Goal: Ask a question: Seek information or help from site administrators or community

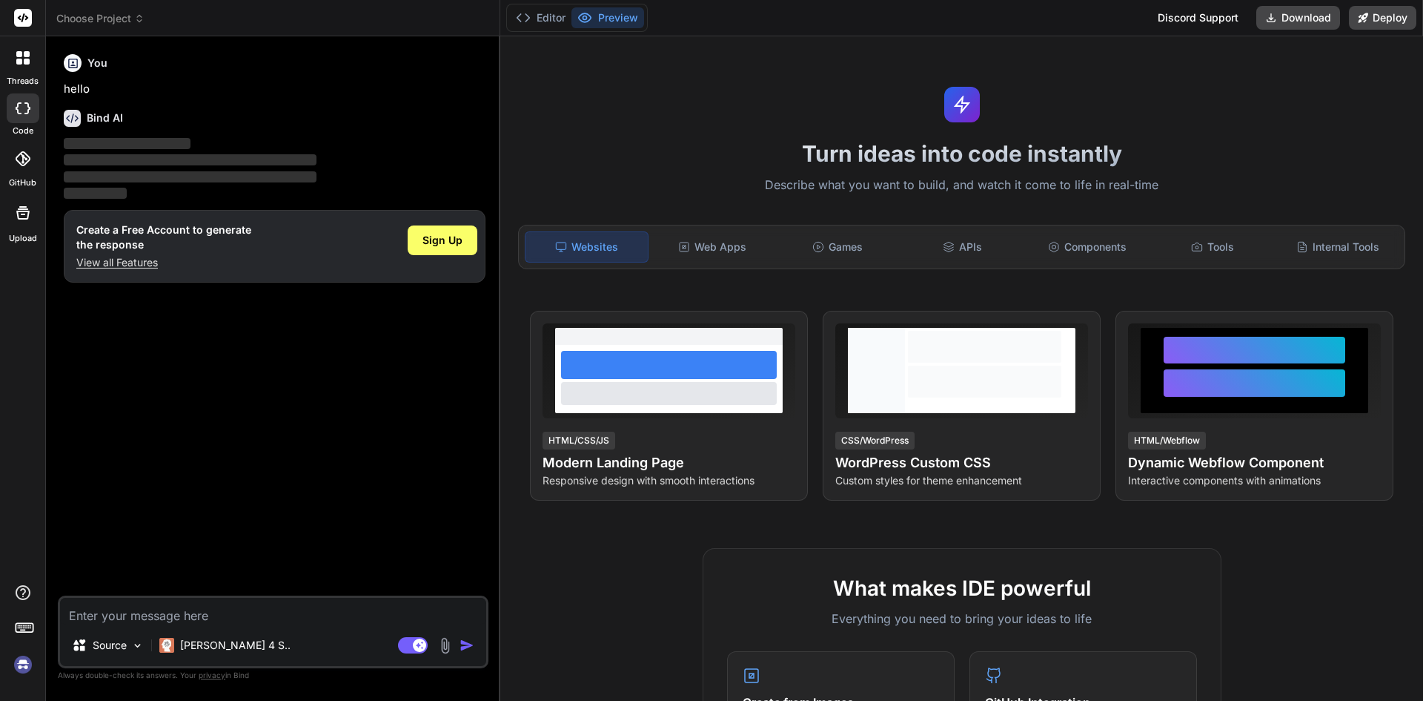
type textarea "x"
click at [117, 247] on h1 "Create a Free Account to generate the response" at bounding box center [163, 237] width 175 height 30
click at [125, 260] on p "View all Features" at bounding box center [163, 262] width 175 height 15
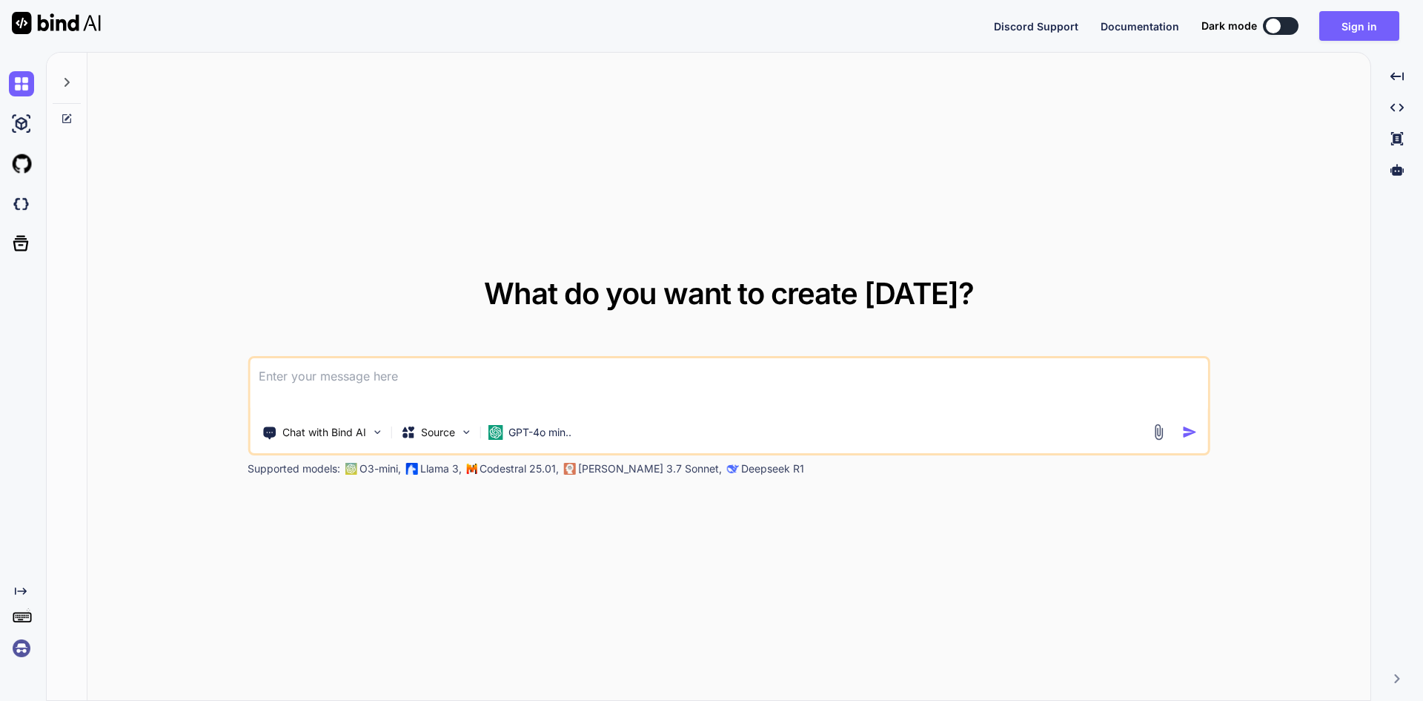
click at [361, 378] on textarea at bounding box center [729, 385] width 959 height 55
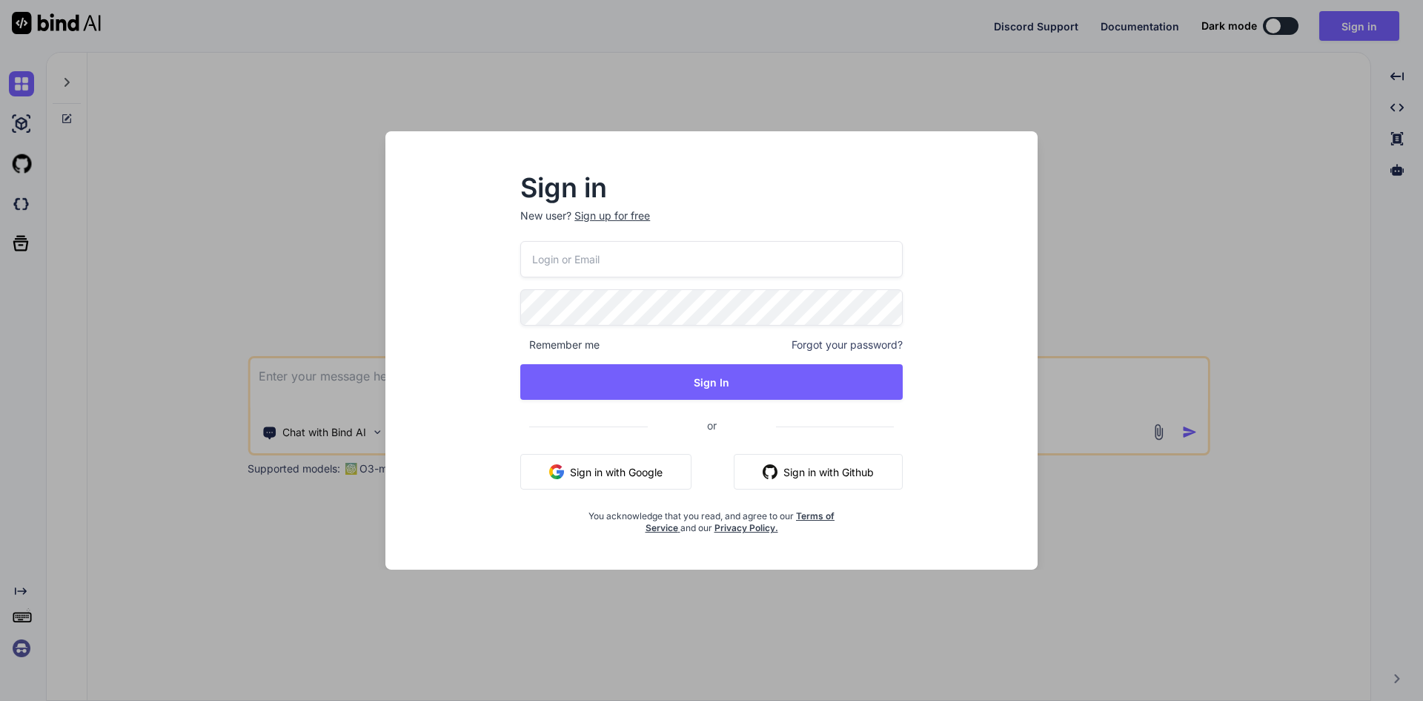
click at [561, 259] on input "email" at bounding box center [711, 259] width 383 height 36
click at [554, 262] on input "dreamtech@yopmail.com" at bounding box center [711, 259] width 383 height 36
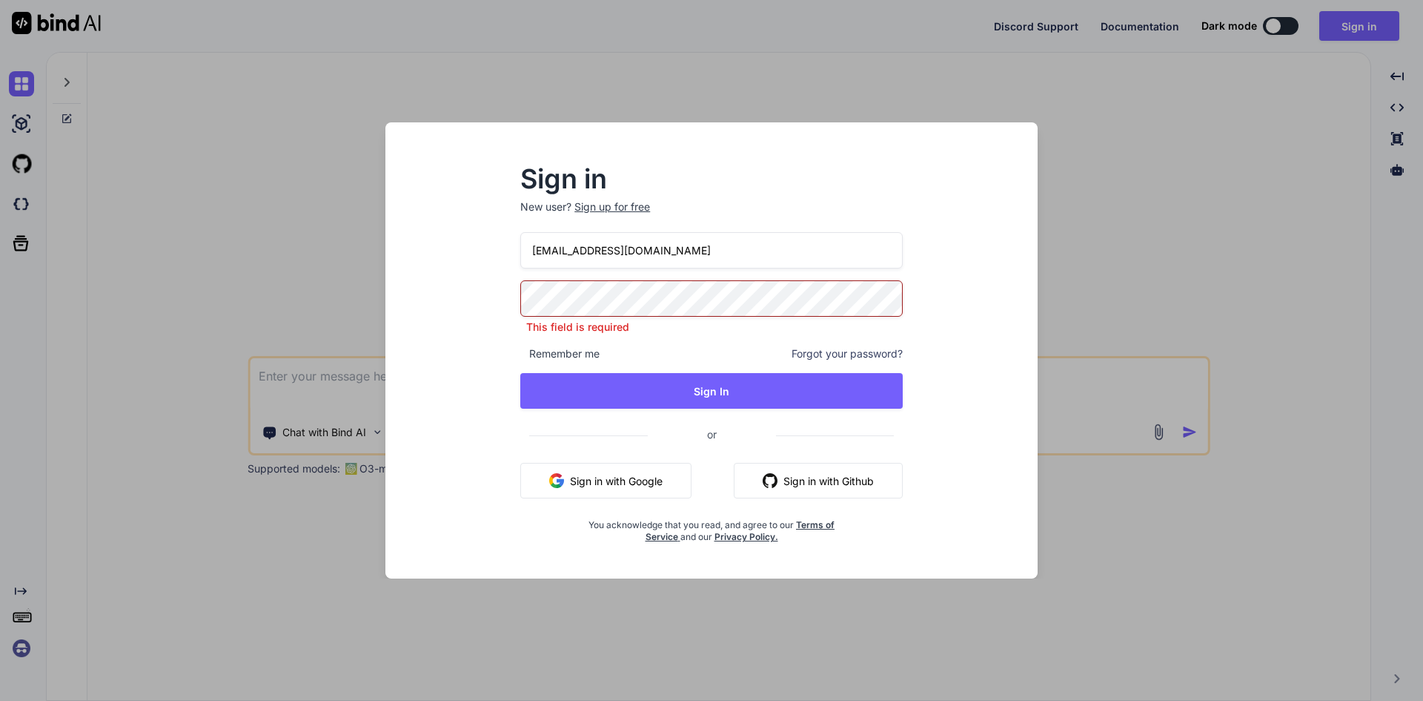
click at [554, 262] on input "dreamtech@yopmail.com" at bounding box center [711, 250] width 383 height 36
type input "[EMAIL_ADDRESS][DOMAIN_NAME]"
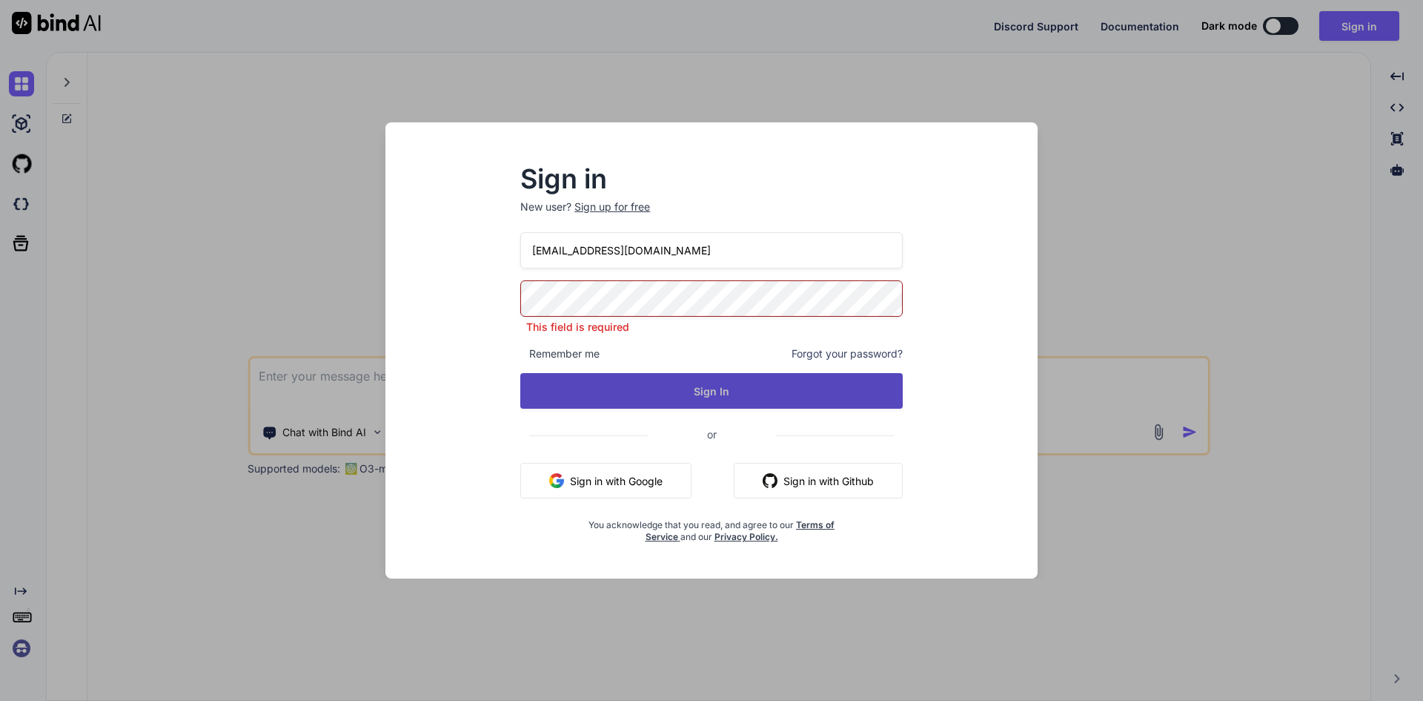
click at [683, 391] on button "Sign In" at bounding box center [711, 391] width 383 height 36
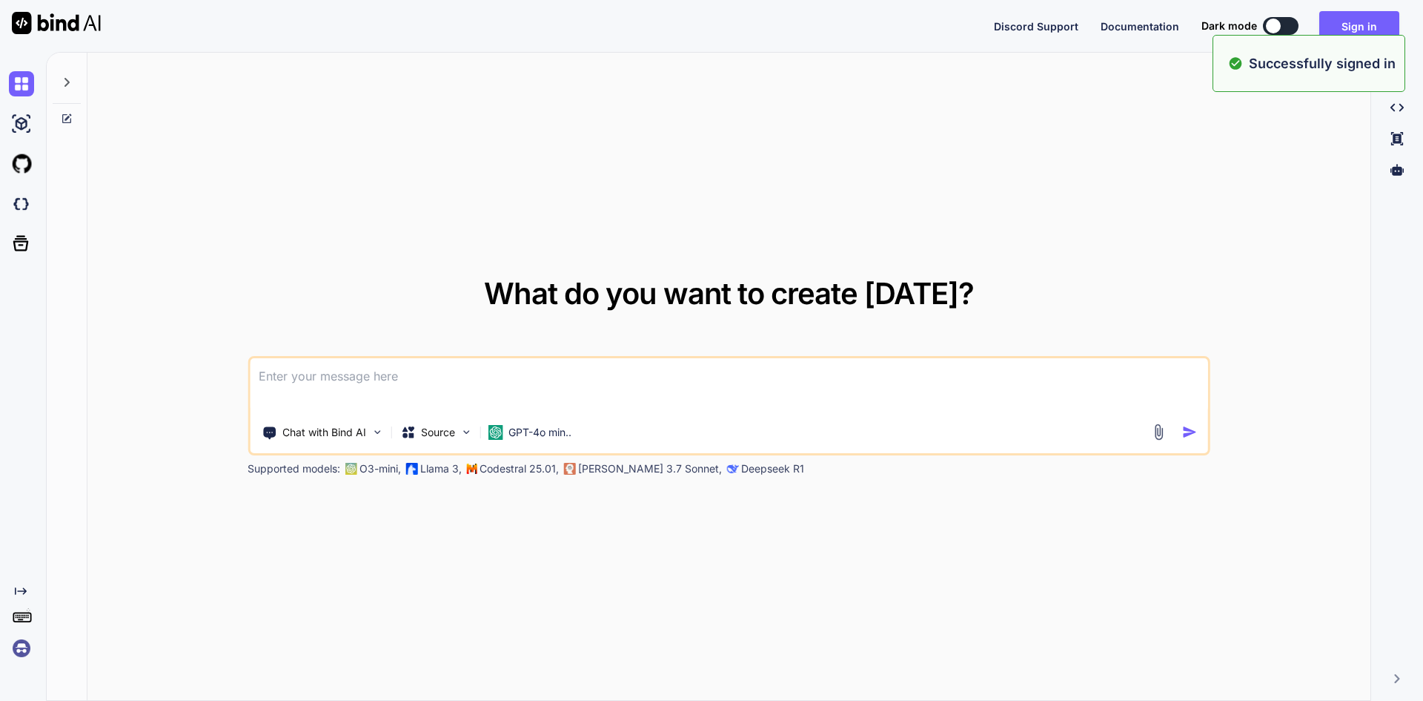
type textarea "x"
click at [495, 390] on textarea at bounding box center [729, 385] width 959 height 55
paste textarea
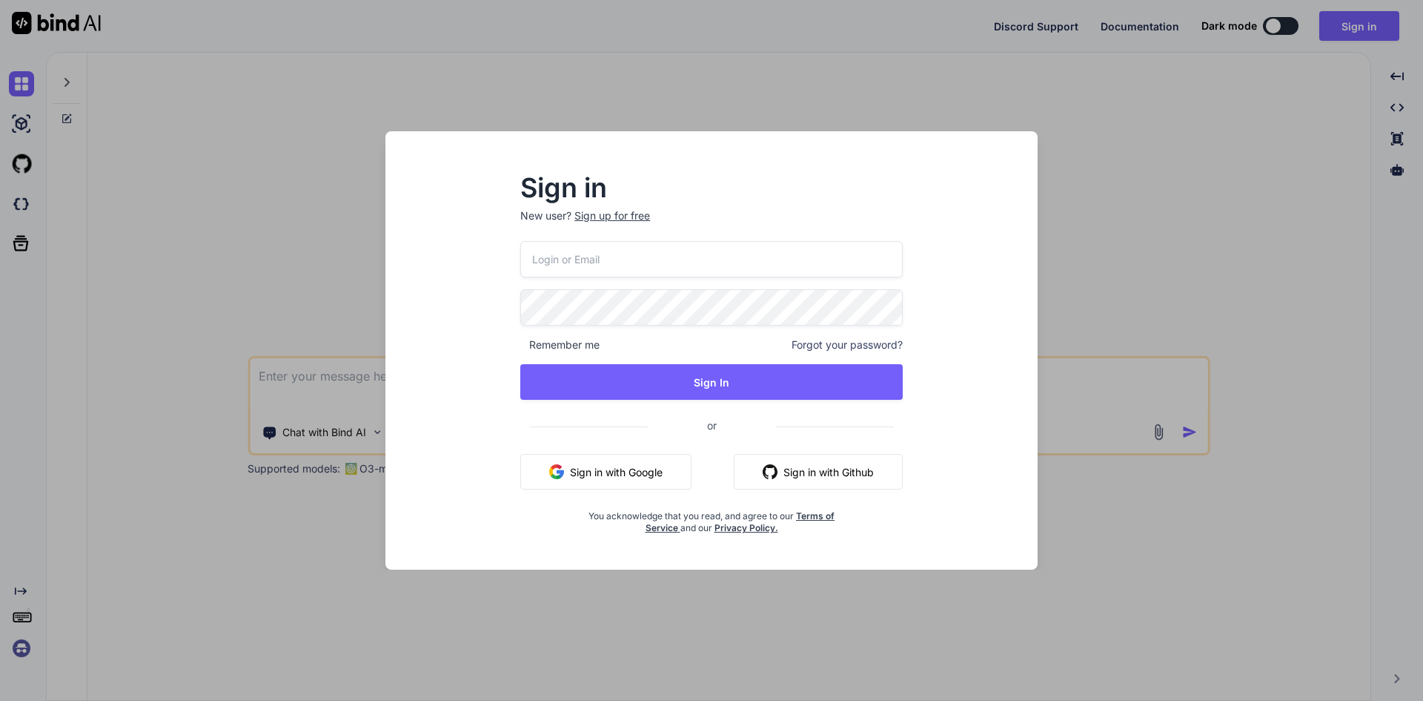
click at [611, 261] on input "email" at bounding box center [711, 259] width 383 height 36
type input "[EMAIL_ADDRESS][DOMAIN_NAME]"
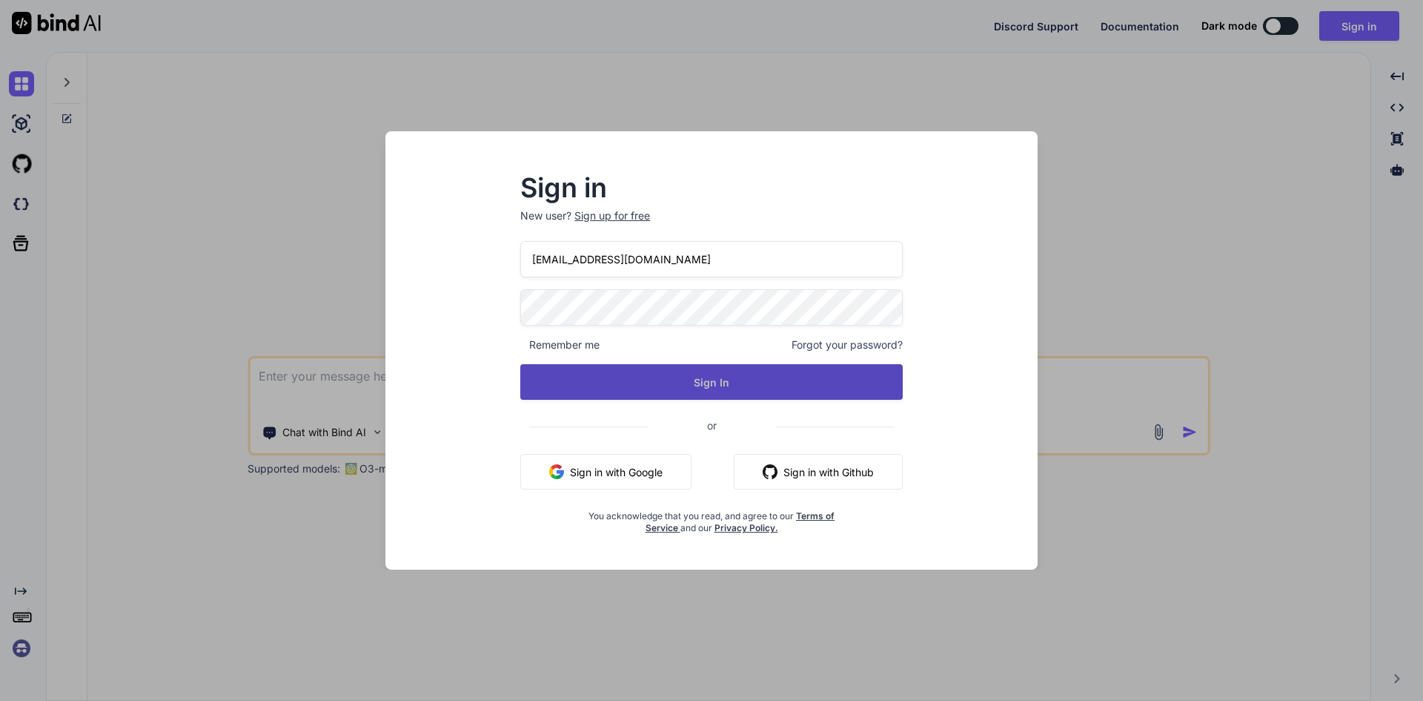
click at [681, 376] on button "Sign In" at bounding box center [711, 382] width 383 height 36
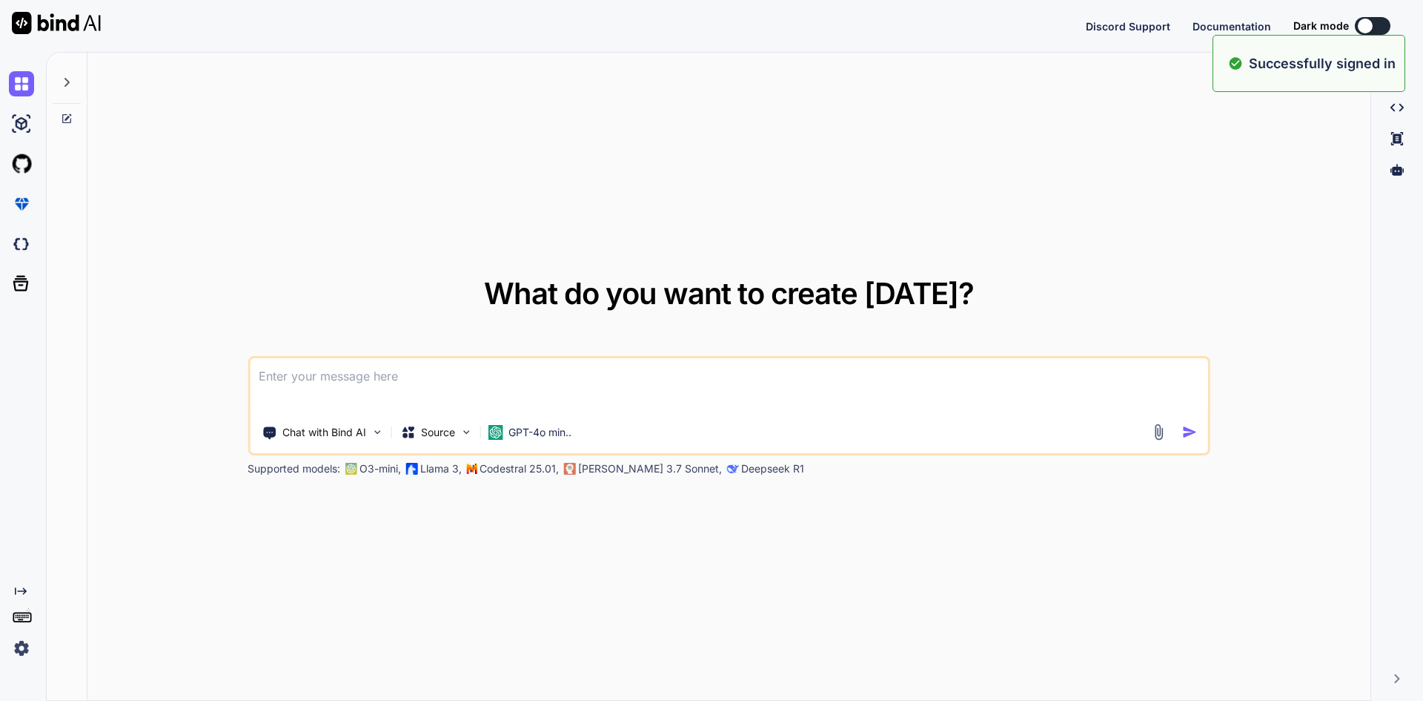
type textarea "x"
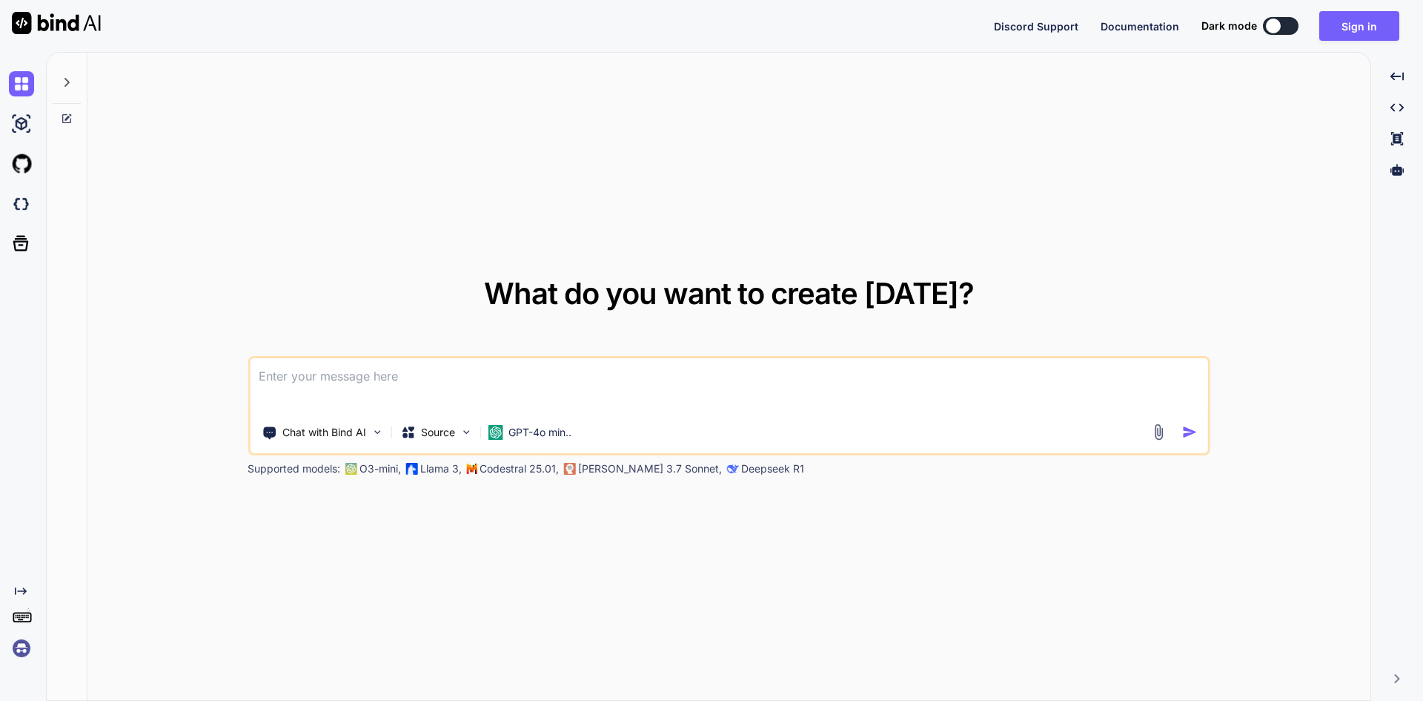
click at [343, 374] on textarea at bounding box center [729, 385] width 959 height 55
paste textarea
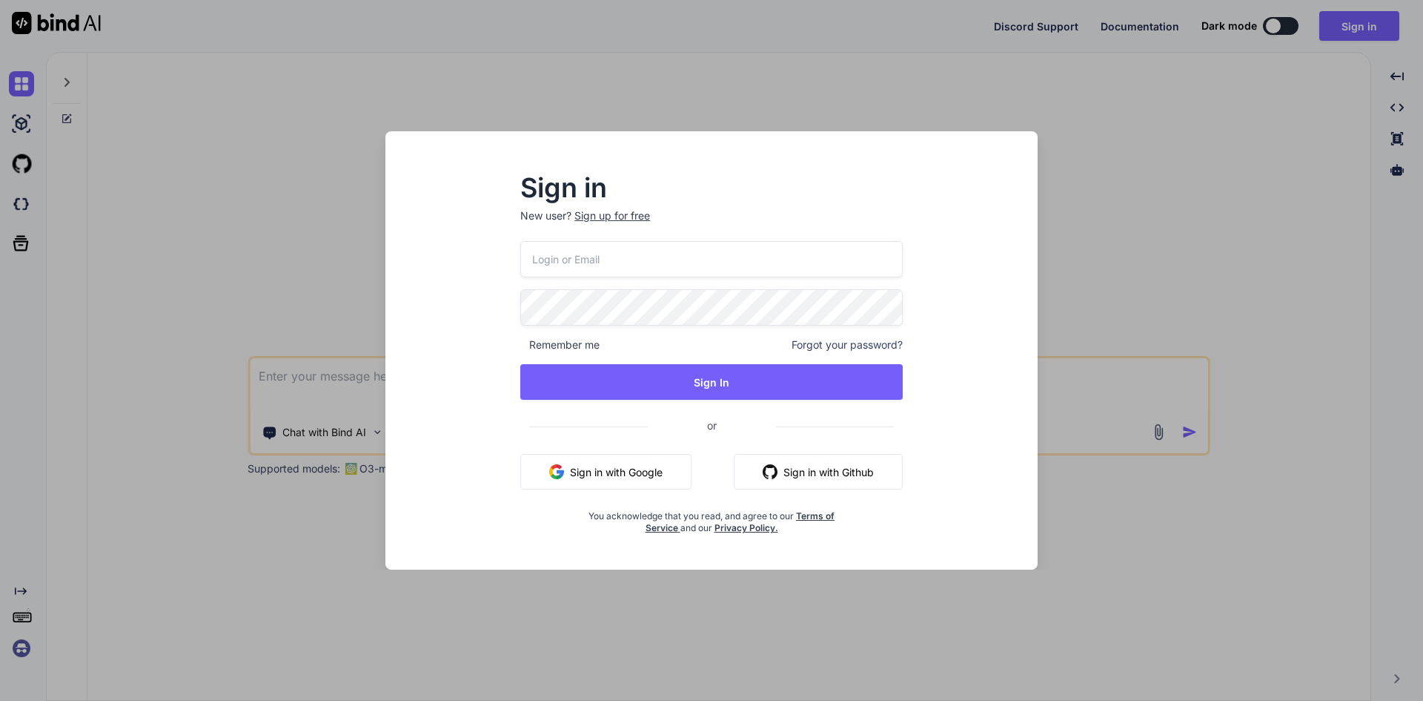
click at [586, 267] on input "email" at bounding box center [711, 259] width 383 height 36
type input "[EMAIL_ADDRESS][DOMAIN_NAME]"
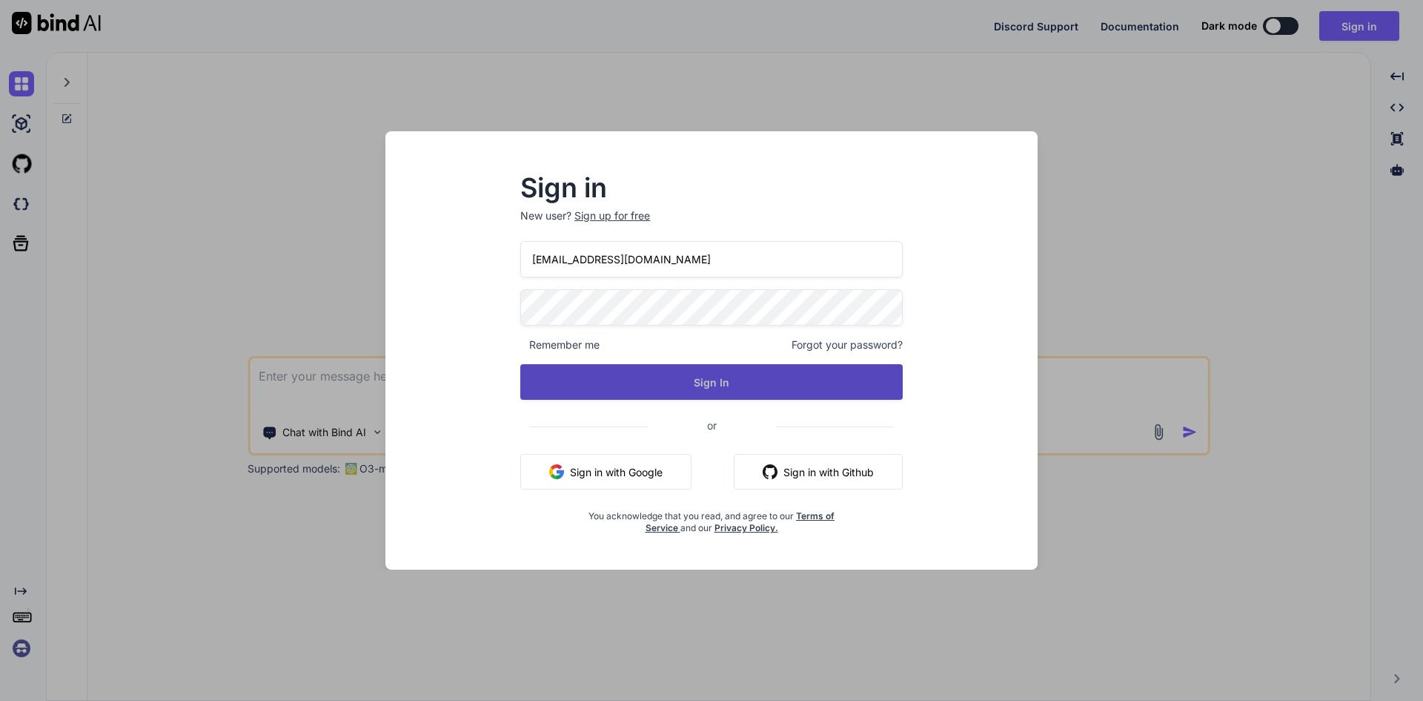
click at [702, 370] on button "Sign In" at bounding box center [711, 382] width 383 height 36
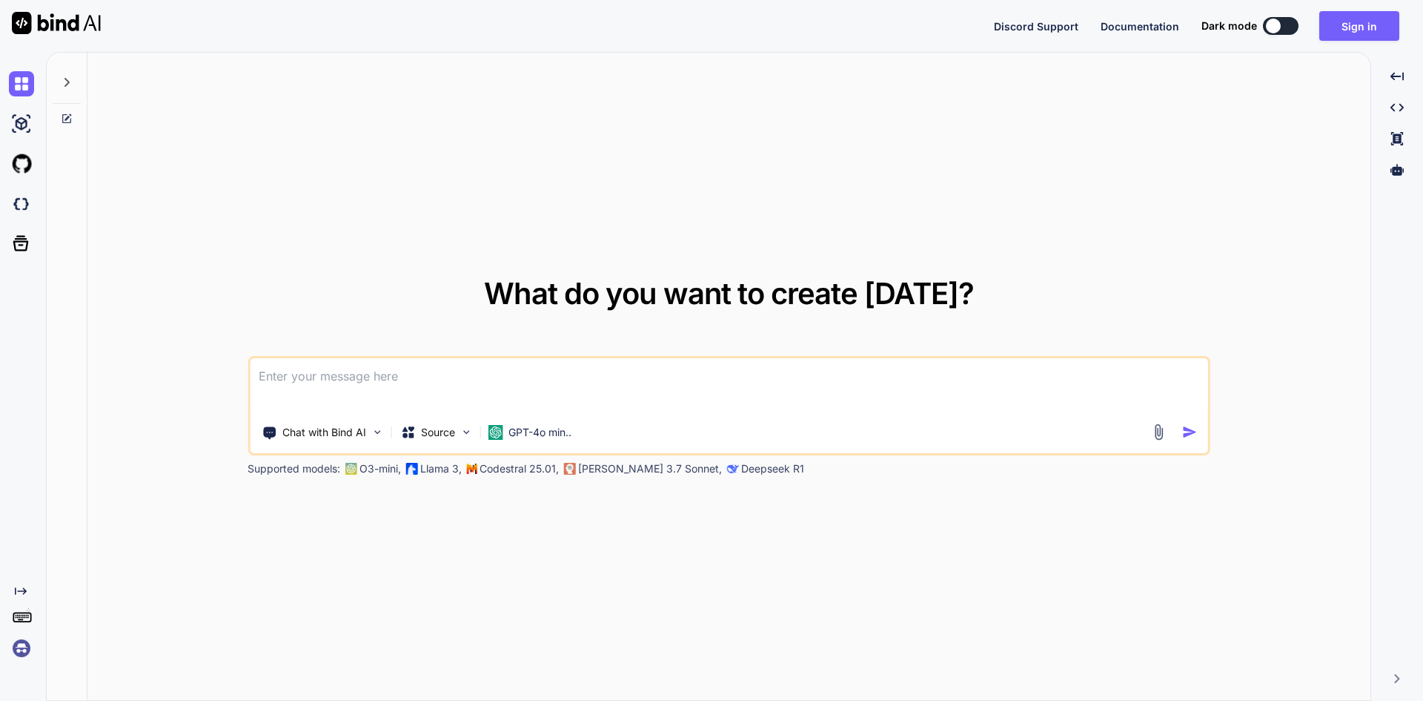
click at [328, 363] on textarea at bounding box center [729, 385] width 959 height 55
paste textarea
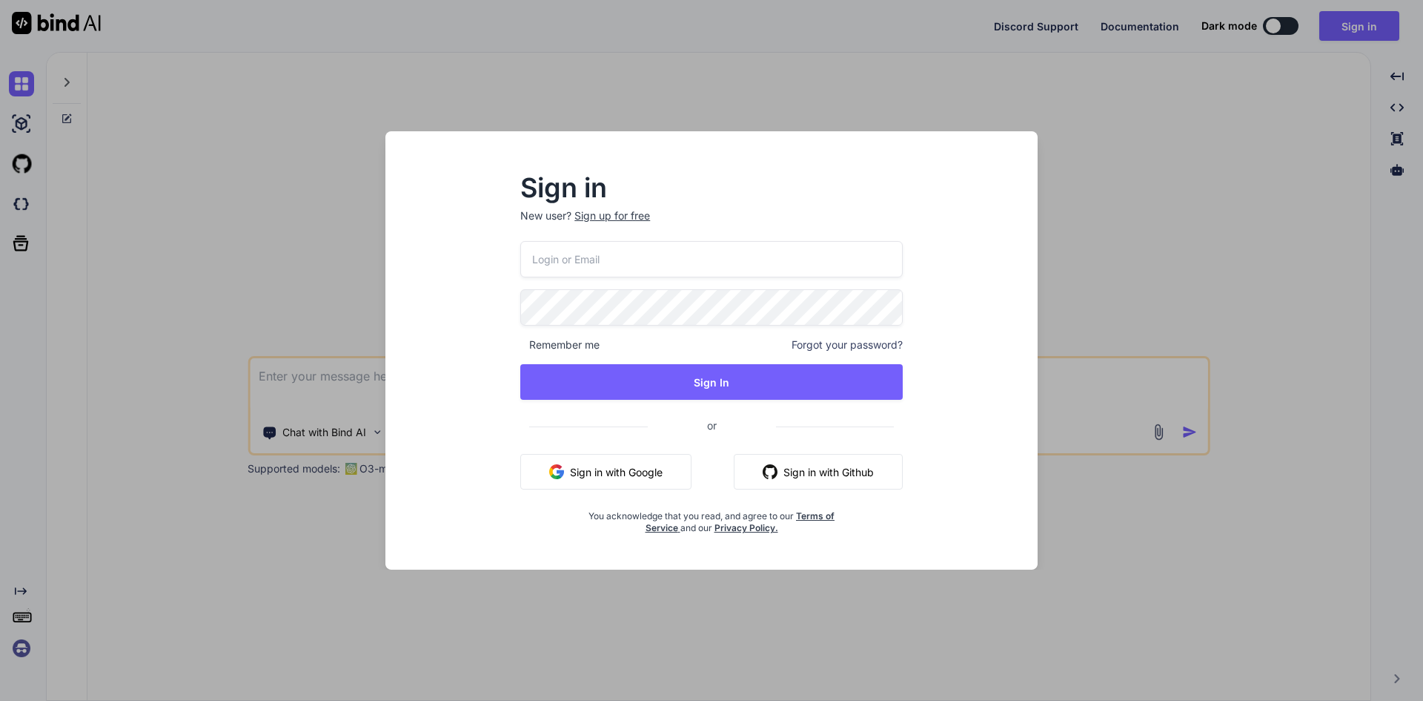
click at [573, 265] on input "email" at bounding box center [711, 259] width 383 height 36
type input "[EMAIL_ADDRESS][DOMAIN_NAME]"
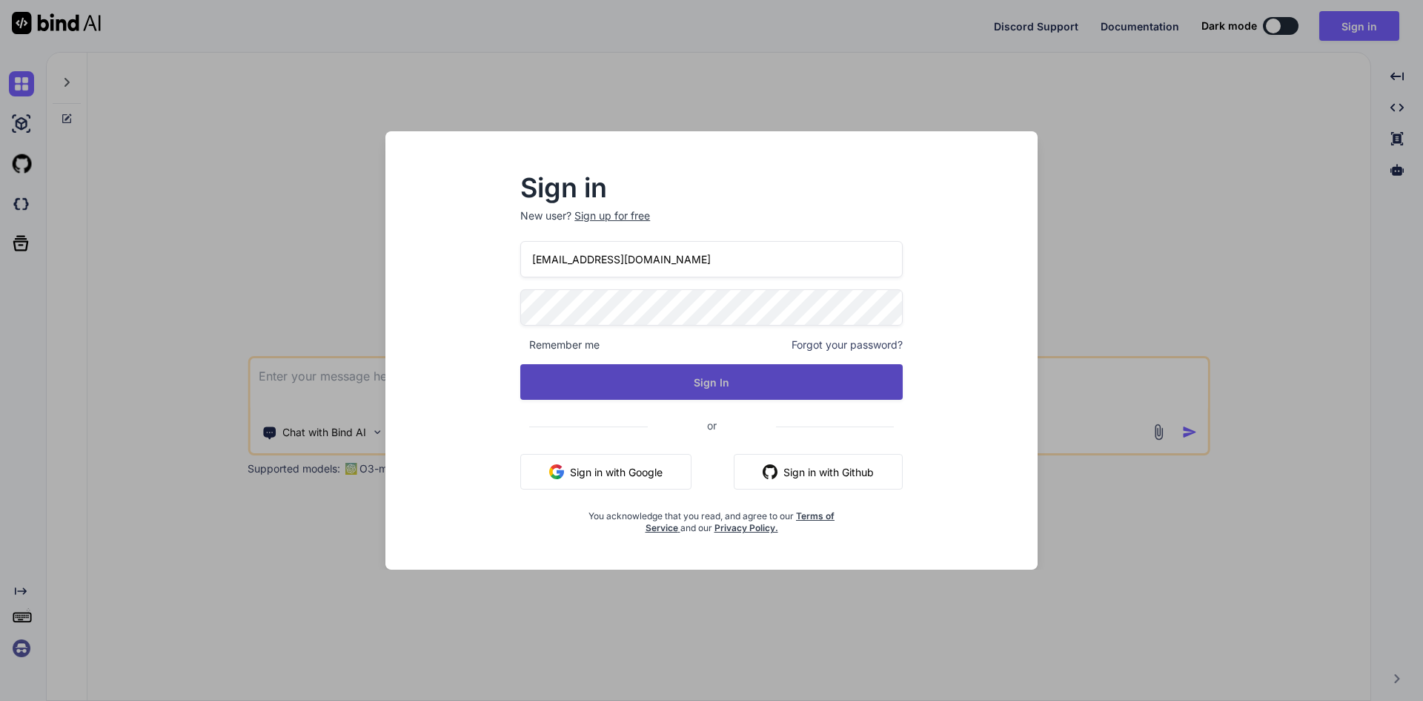
click at [679, 379] on button "Sign In" at bounding box center [711, 382] width 383 height 36
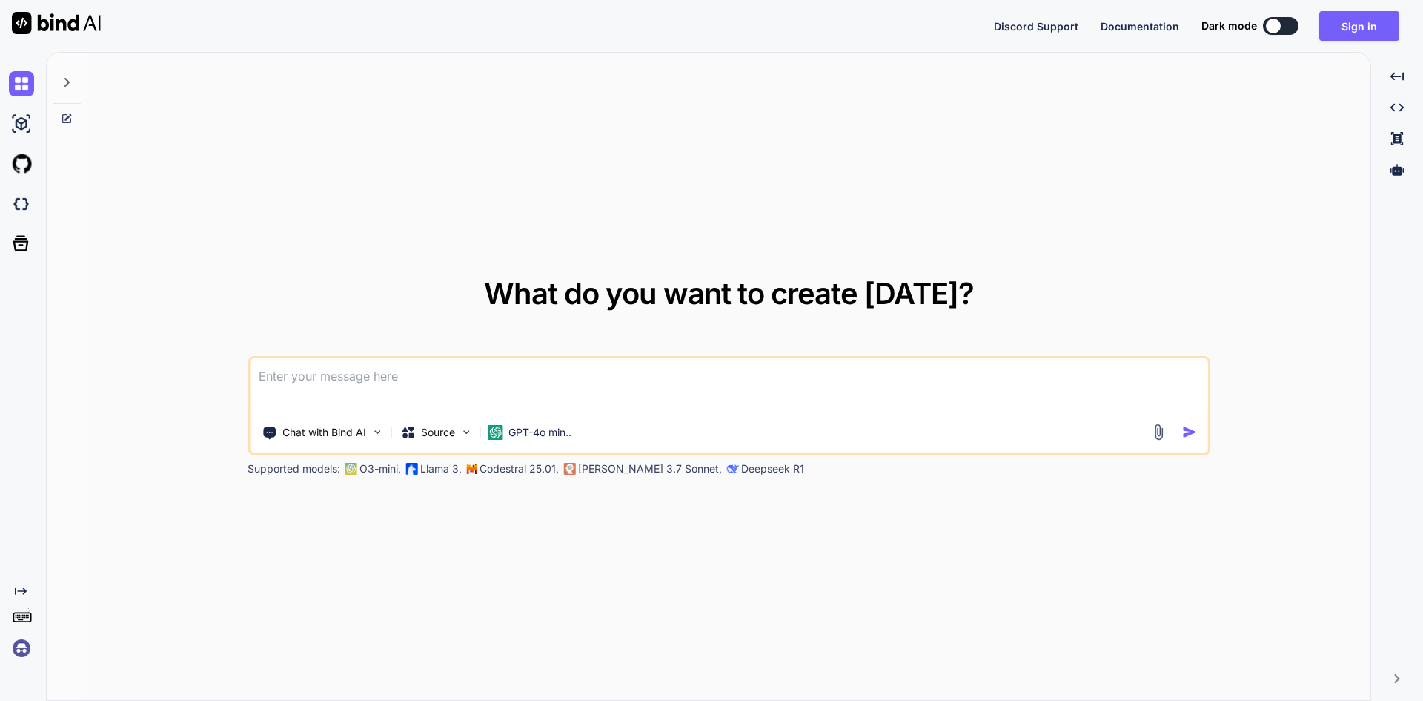
click at [604, 394] on textarea at bounding box center [729, 385] width 959 height 55
paste textarea
click at [371, 380] on textarea at bounding box center [729, 385] width 959 height 55
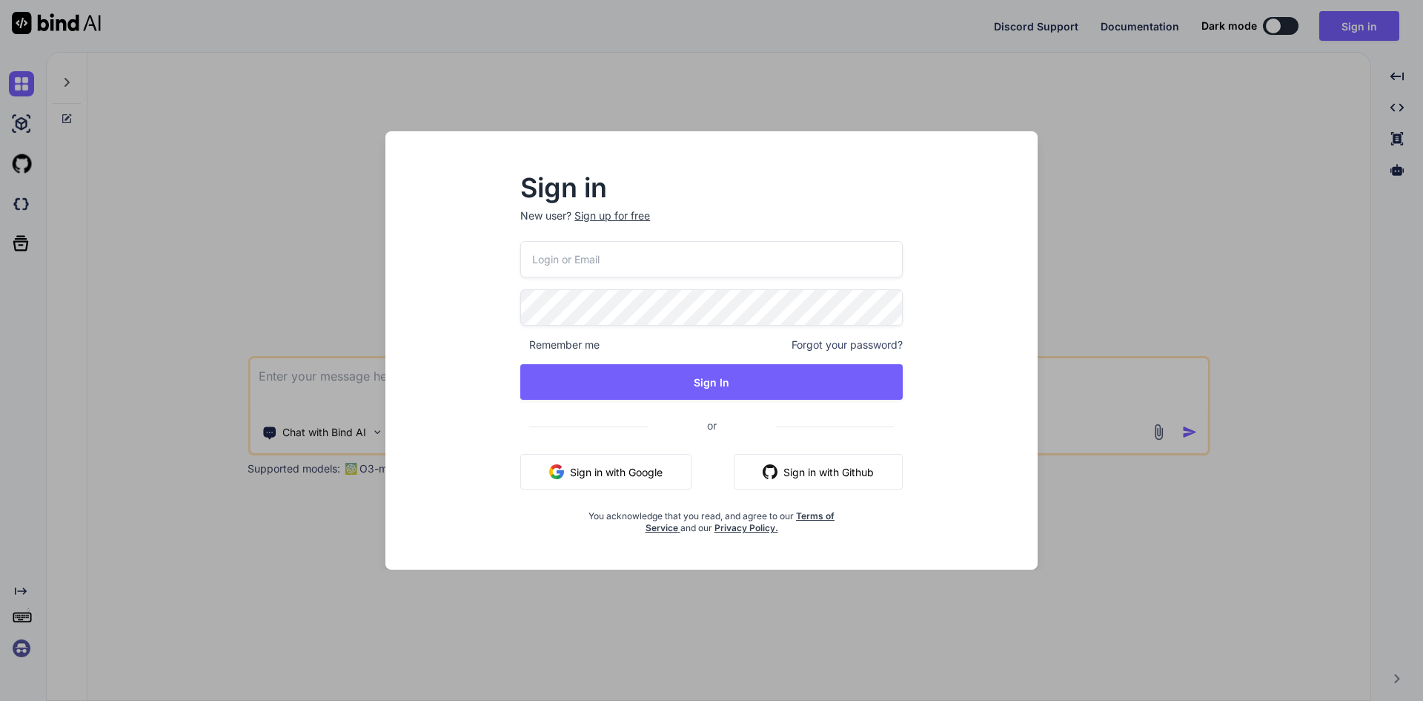
click at [554, 256] on input "email" at bounding box center [711, 259] width 383 height 36
type input "[EMAIL_ADDRESS][DOMAIN_NAME]"
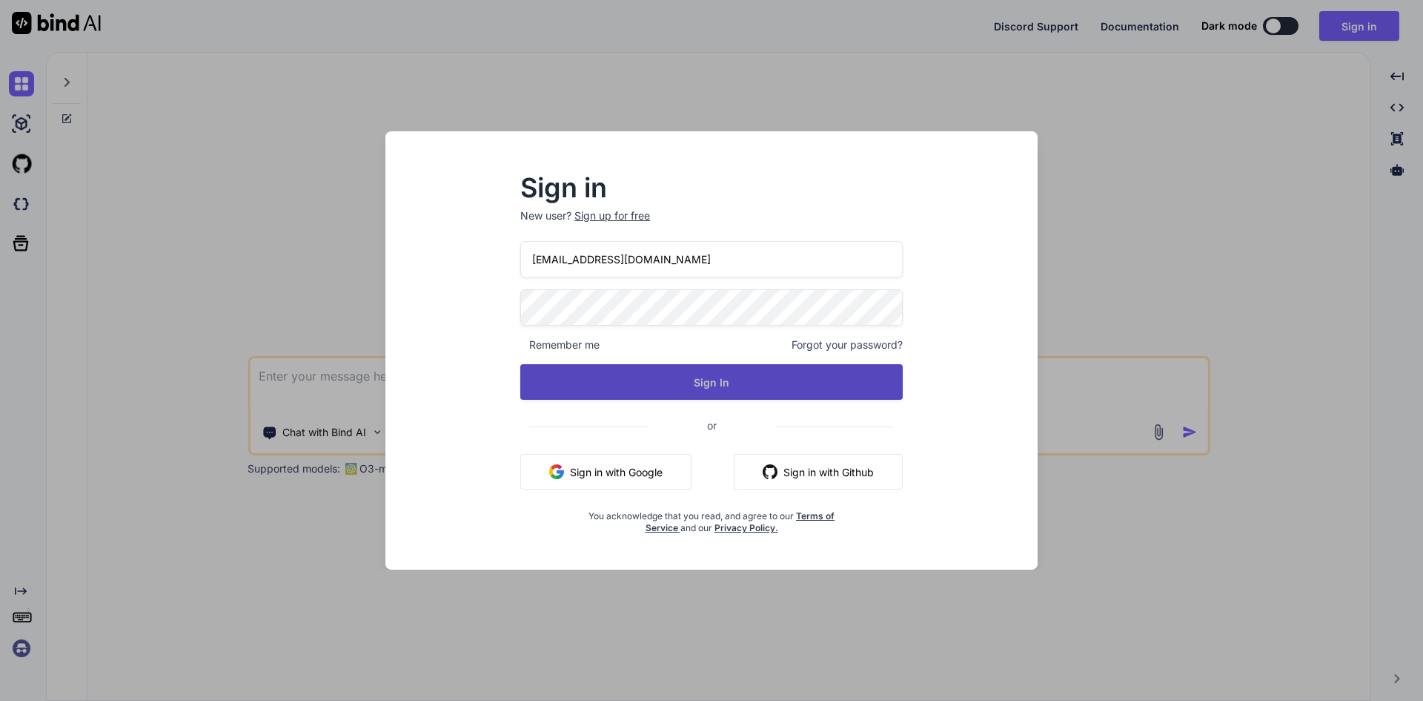
click at [641, 388] on button "Sign In" at bounding box center [711, 382] width 383 height 36
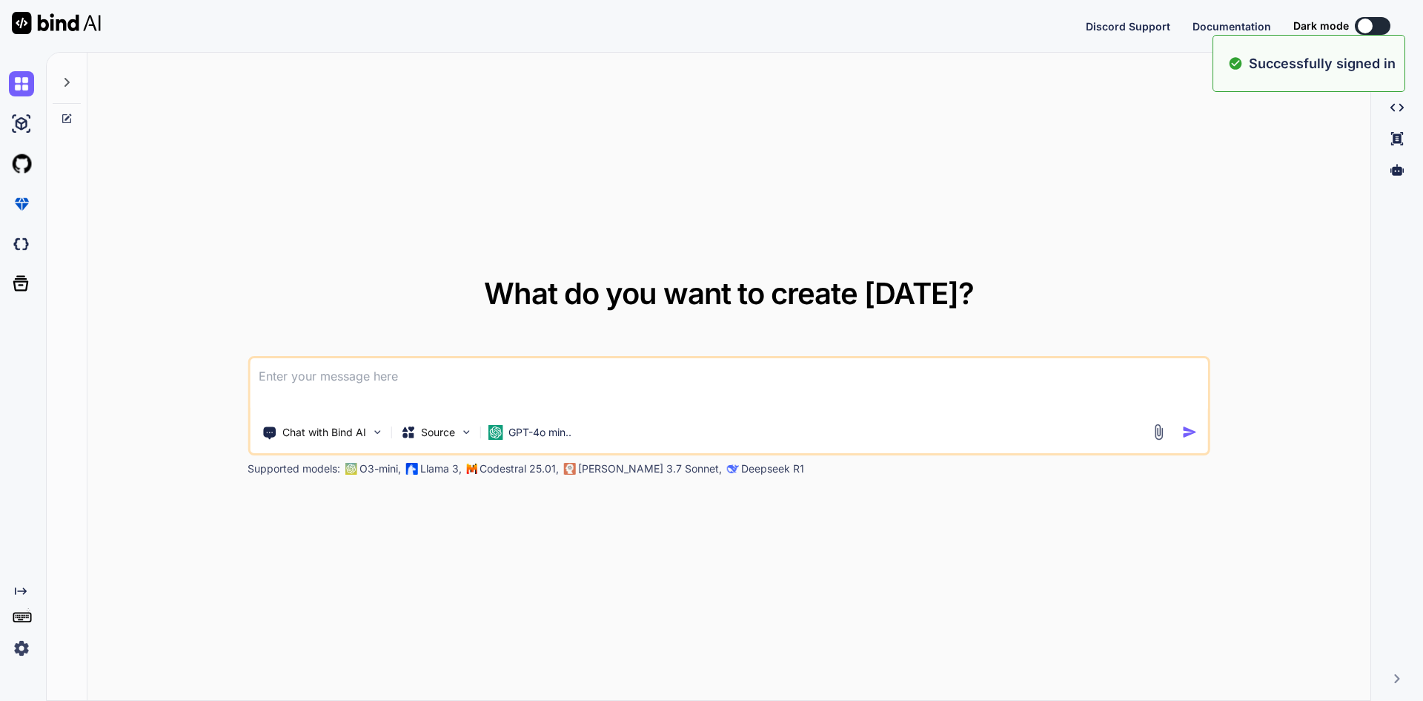
type textarea "x"
click at [465, 397] on textarea at bounding box center [729, 385] width 959 height 55
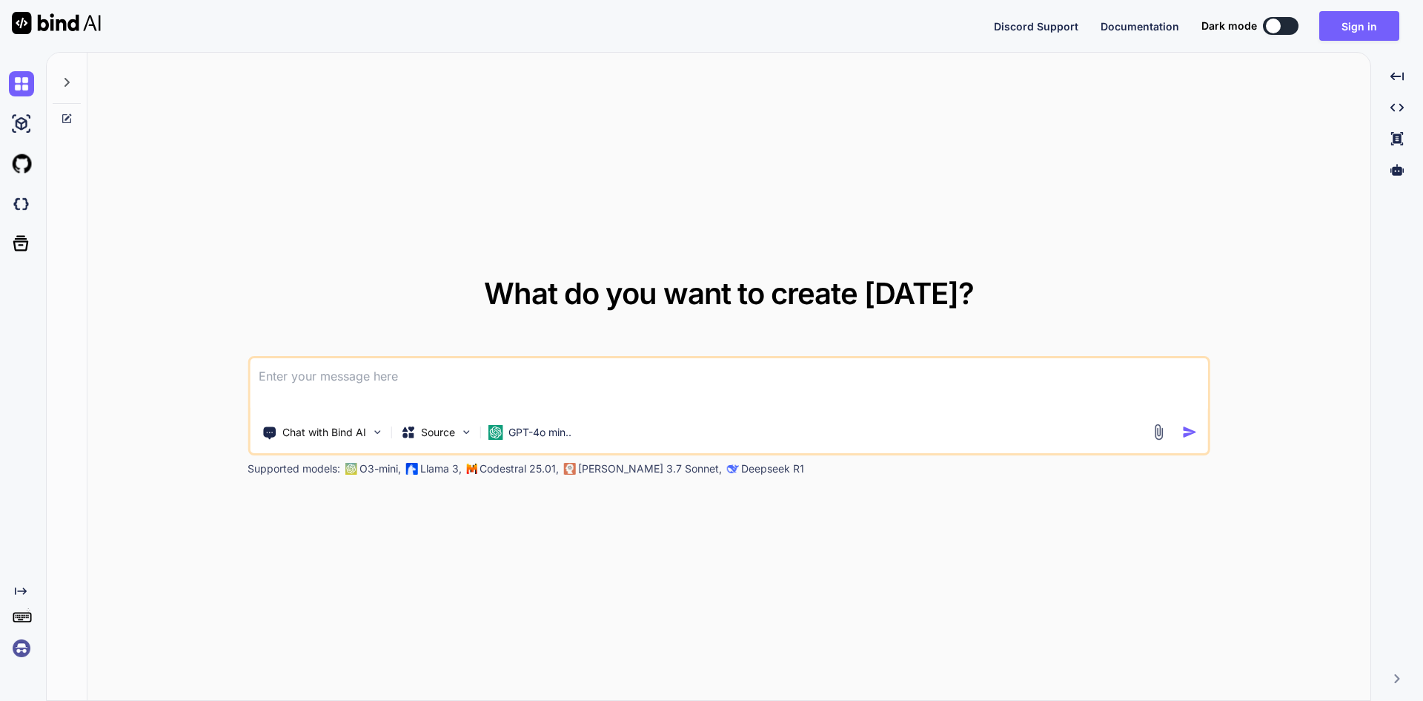
paste textarea
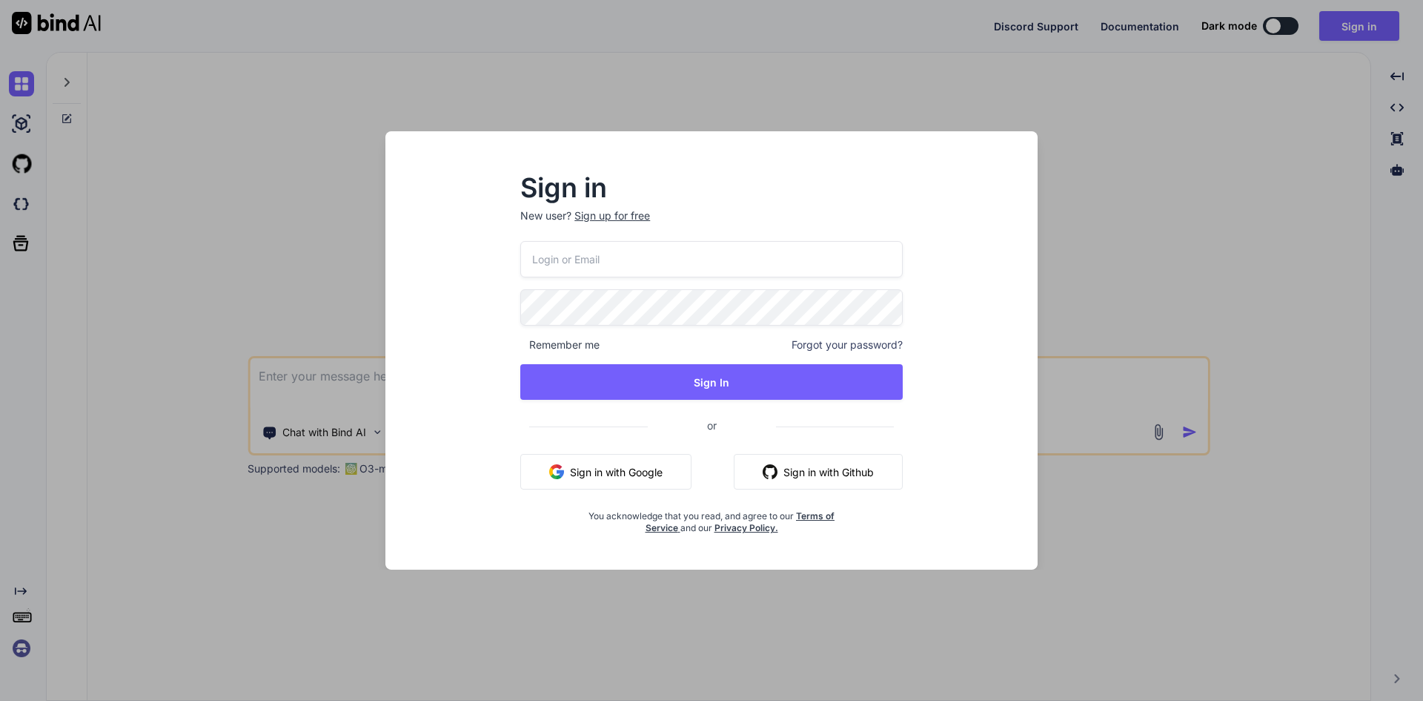
click at [595, 254] on input "email" at bounding box center [711, 259] width 383 height 36
type input "[EMAIL_ADDRESS][DOMAIN_NAME]"
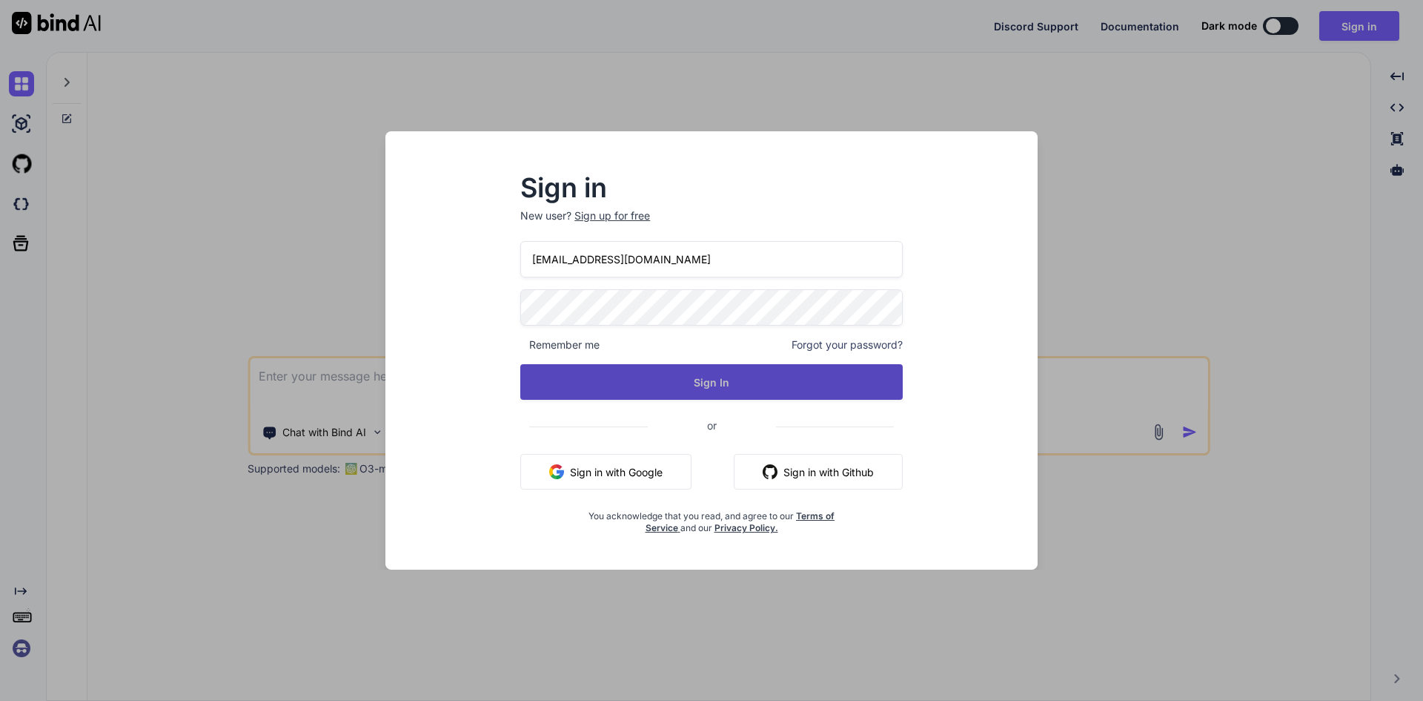
click at [655, 389] on button "Sign In" at bounding box center [711, 382] width 383 height 36
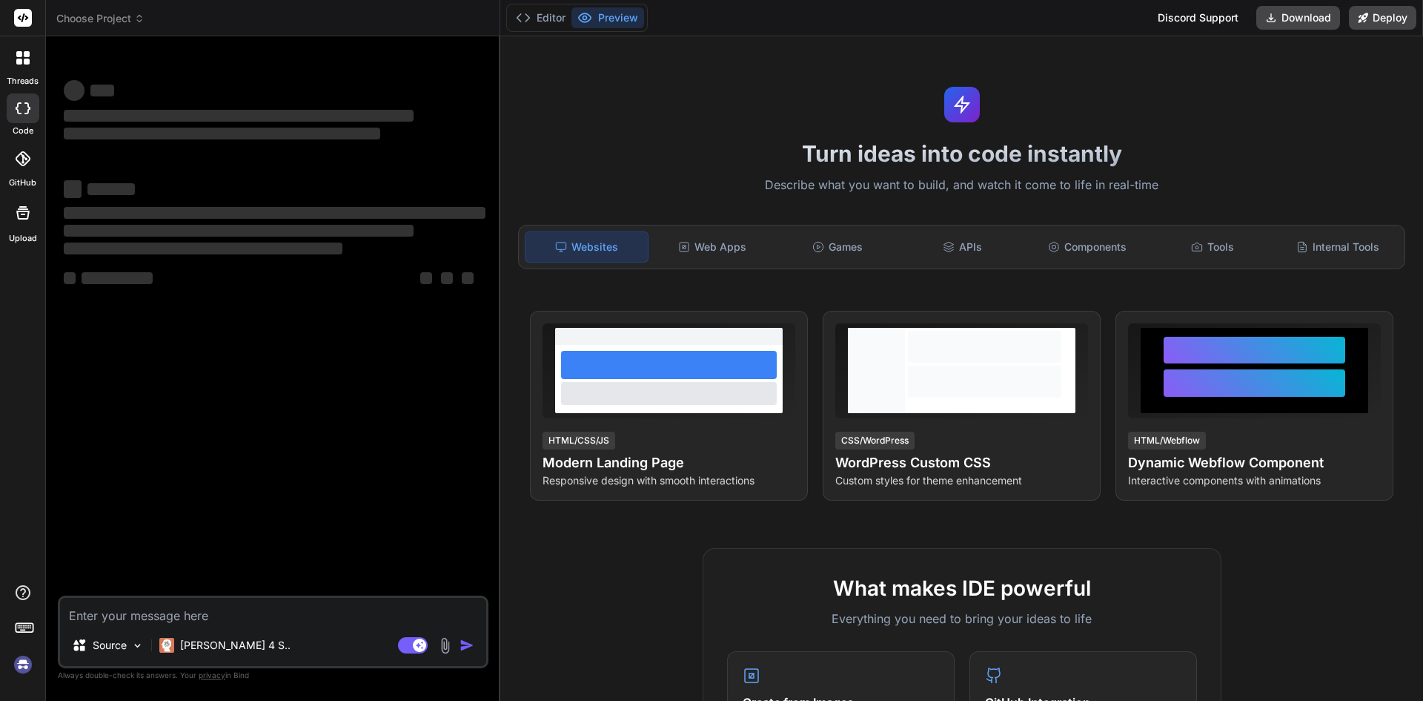
click at [174, 607] on textarea at bounding box center [273, 610] width 426 height 27
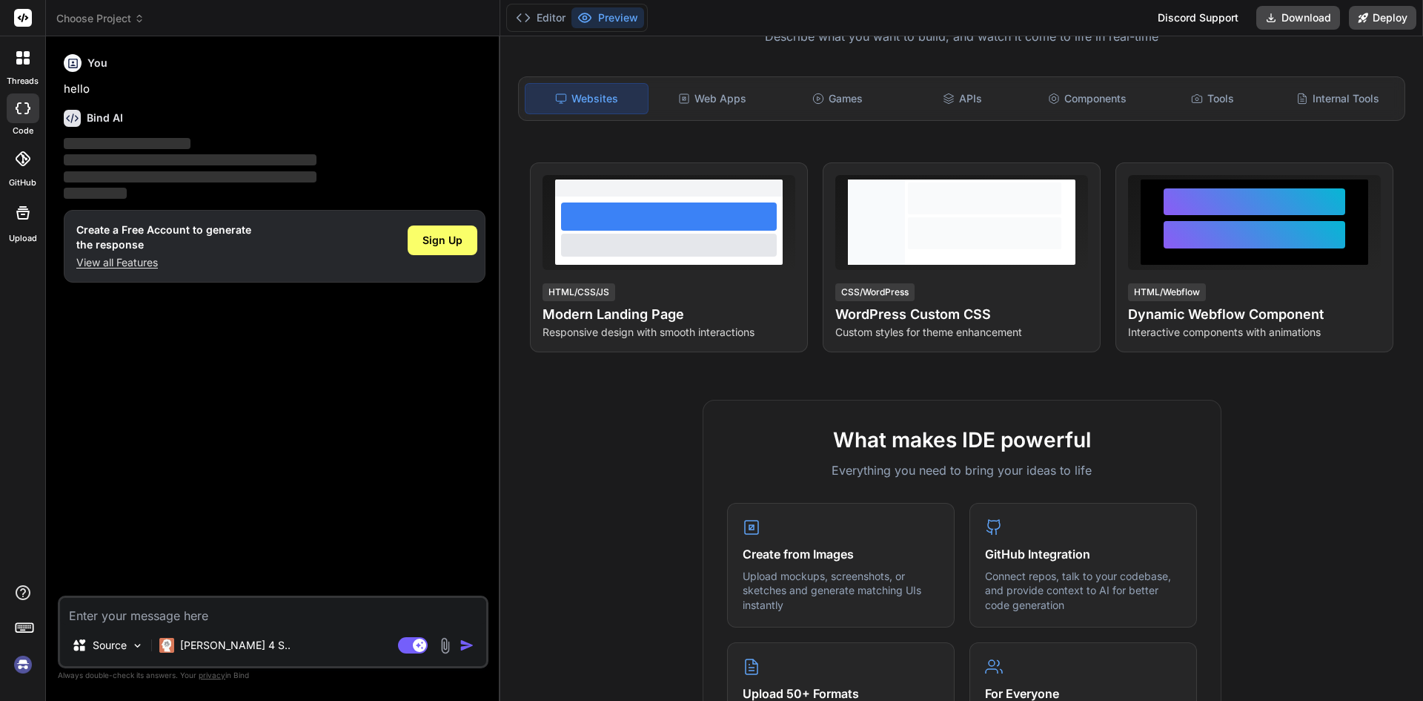
type textarea "x"
click at [141, 617] on textarea at bounding box center [273, 610] width 426 height 27
click at [116, 269] on p "View all Features" at bounding box center [163, 262] width 175 height 15
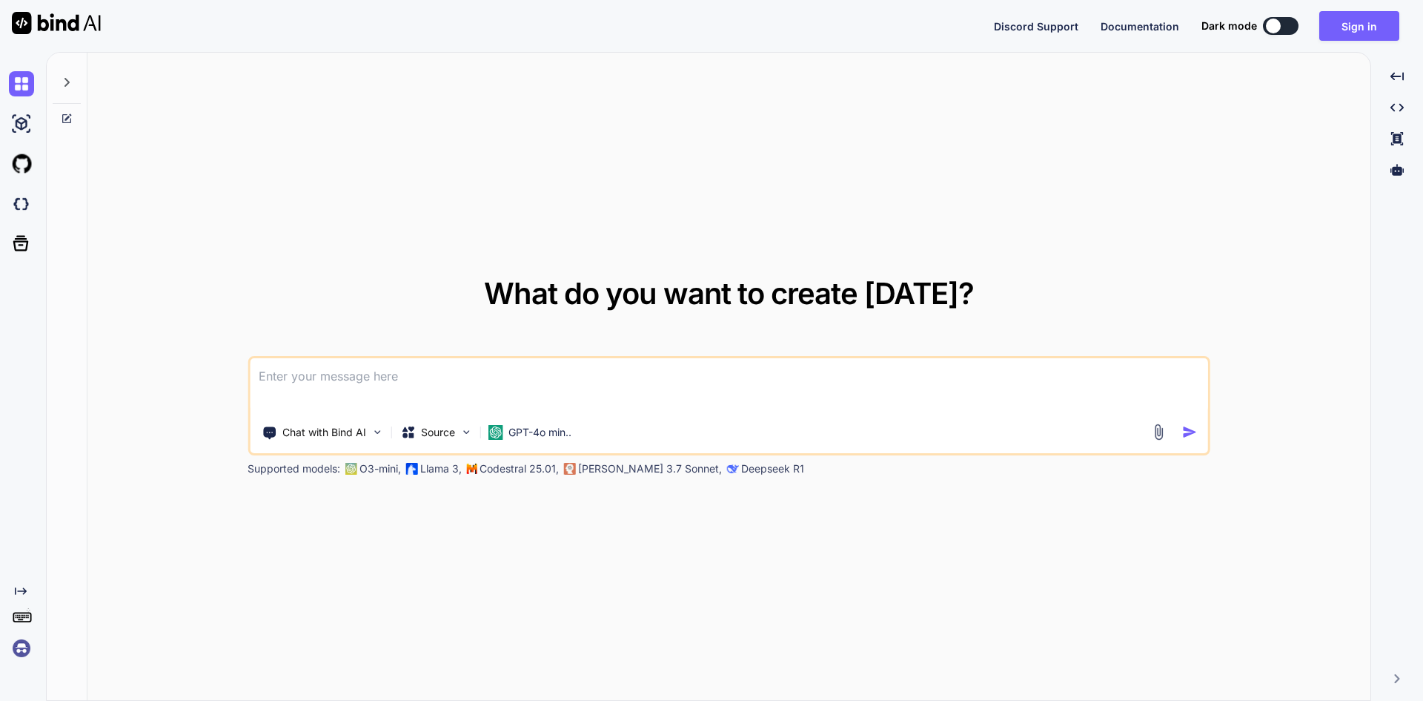
click at [302, 402] on textarea at bounding box center [729, 385] width 959 height 55
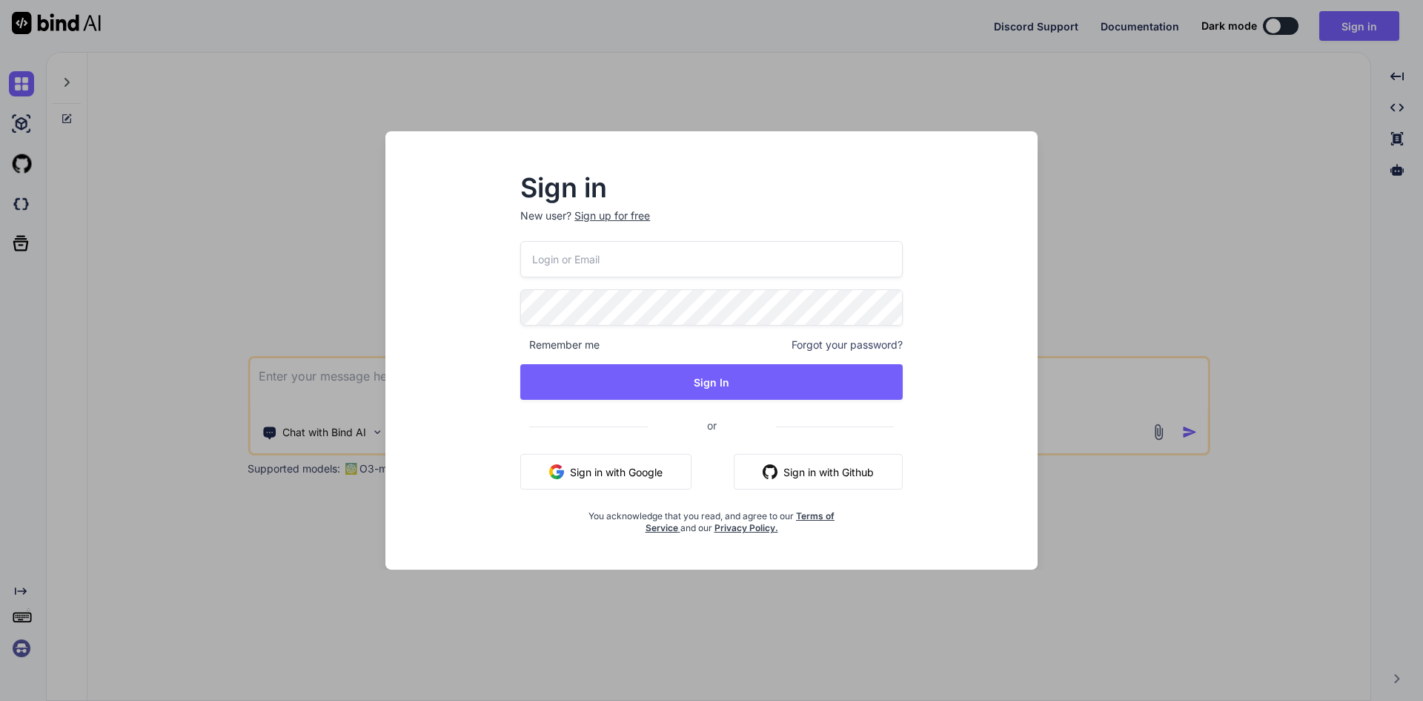
click at [640, 251] on input "email" at bounding box center [711, 259] width 383 height 36
type input "[EMAIL_ADDRESS][DOMAIN_NAME]"
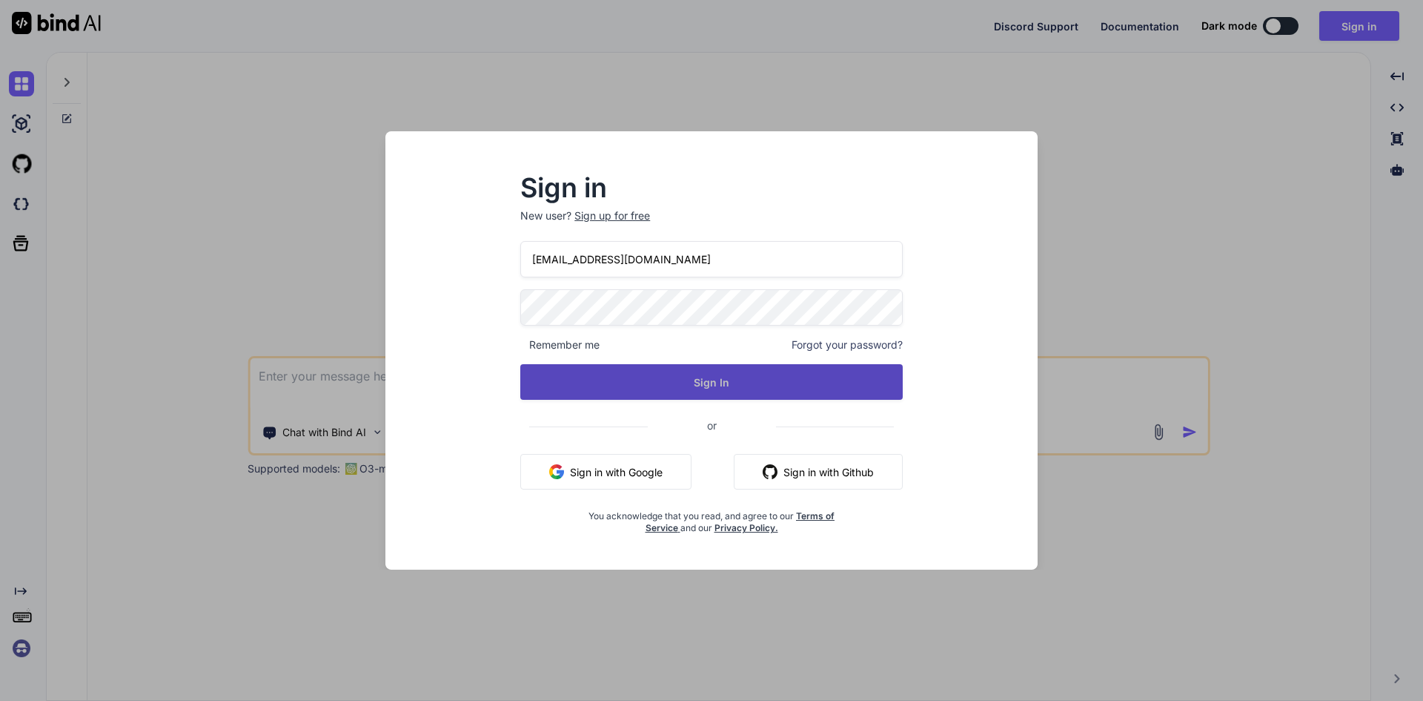
click at [679, 395] on button "Sign In" at bounding box center [711, 382] width 383 height 36
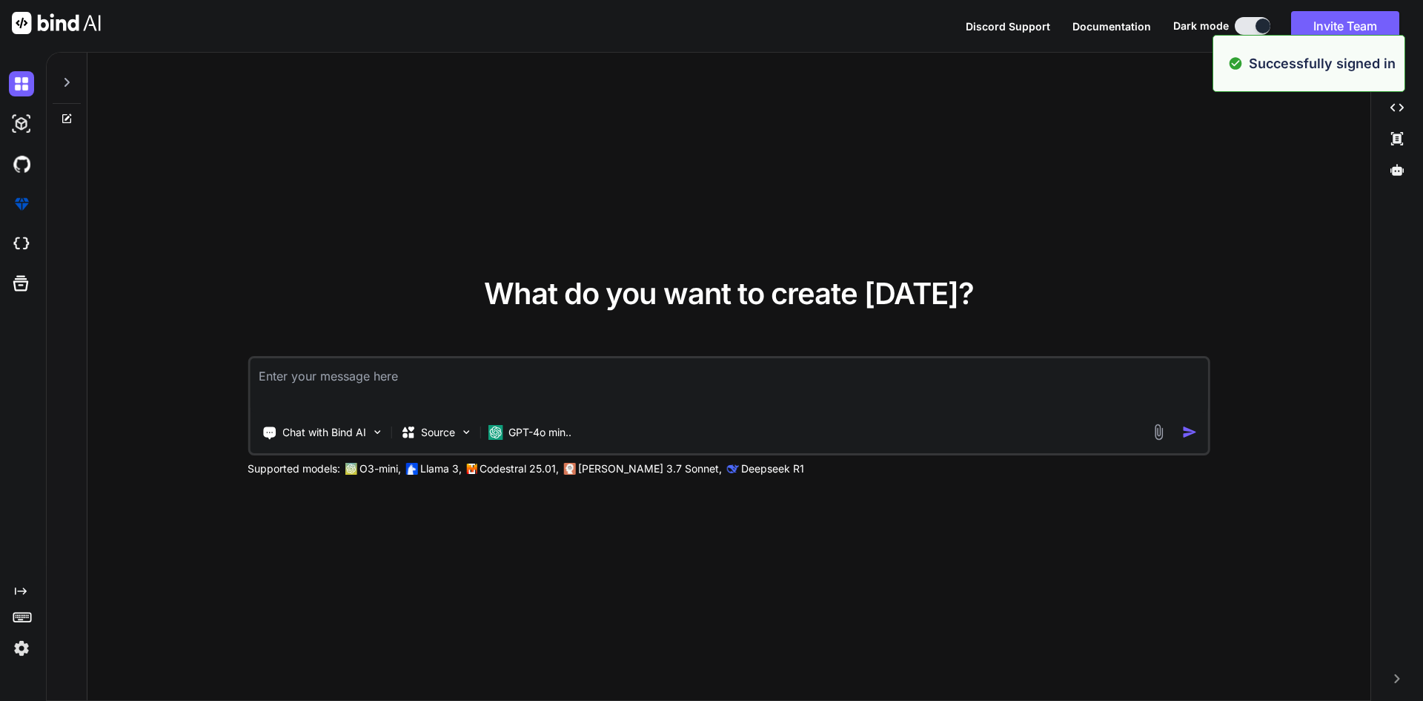
type textarea "x"
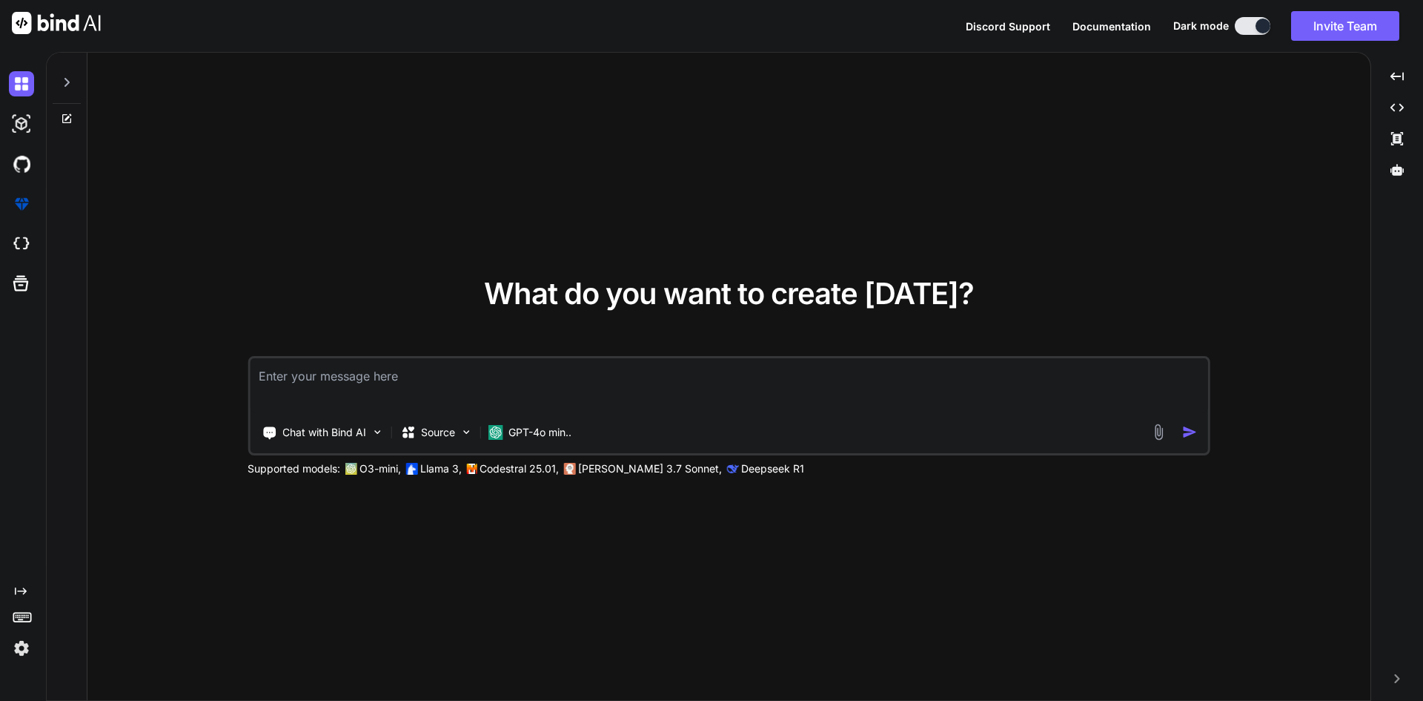
click at [408, 370] on textarea at bounding box center [729, 385] width 959 height 55
click at [394, 391] on textarea at bounding box center [729, 385] width 959 height 55
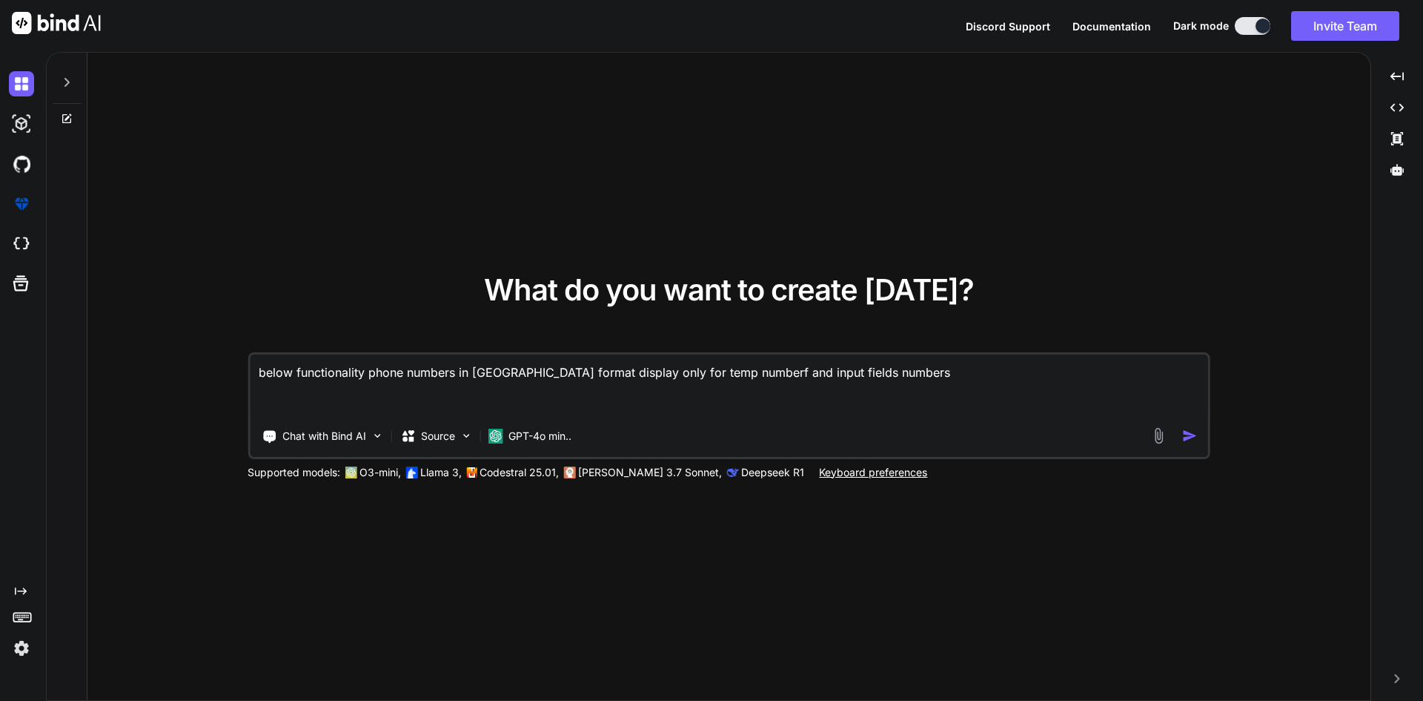
paste textarea "<template> <div class="scoptel-tab-content-inner scoptel-tab-content-followMe c…"
type textarea "below functionality phone numbers in [GEOGRAPHIC_DATA] format display only for …"
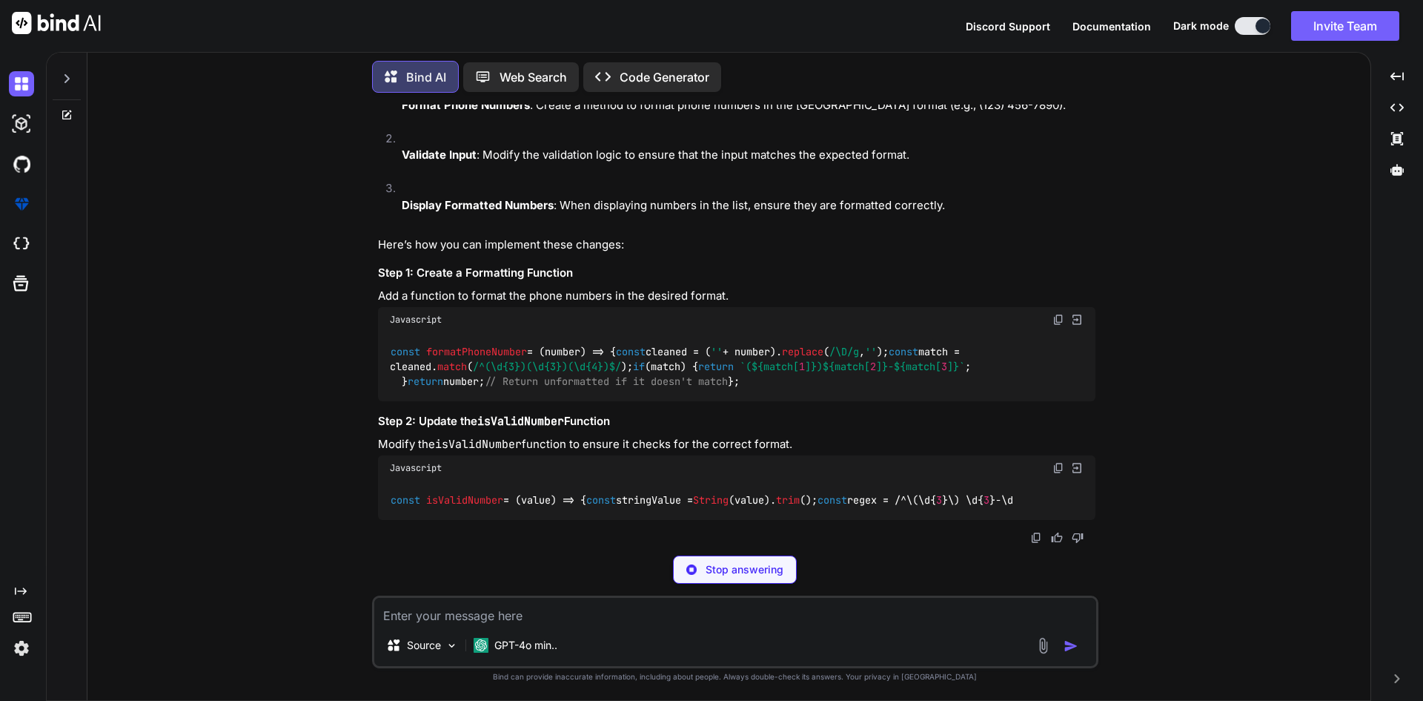
scroll to position [1391, 0]
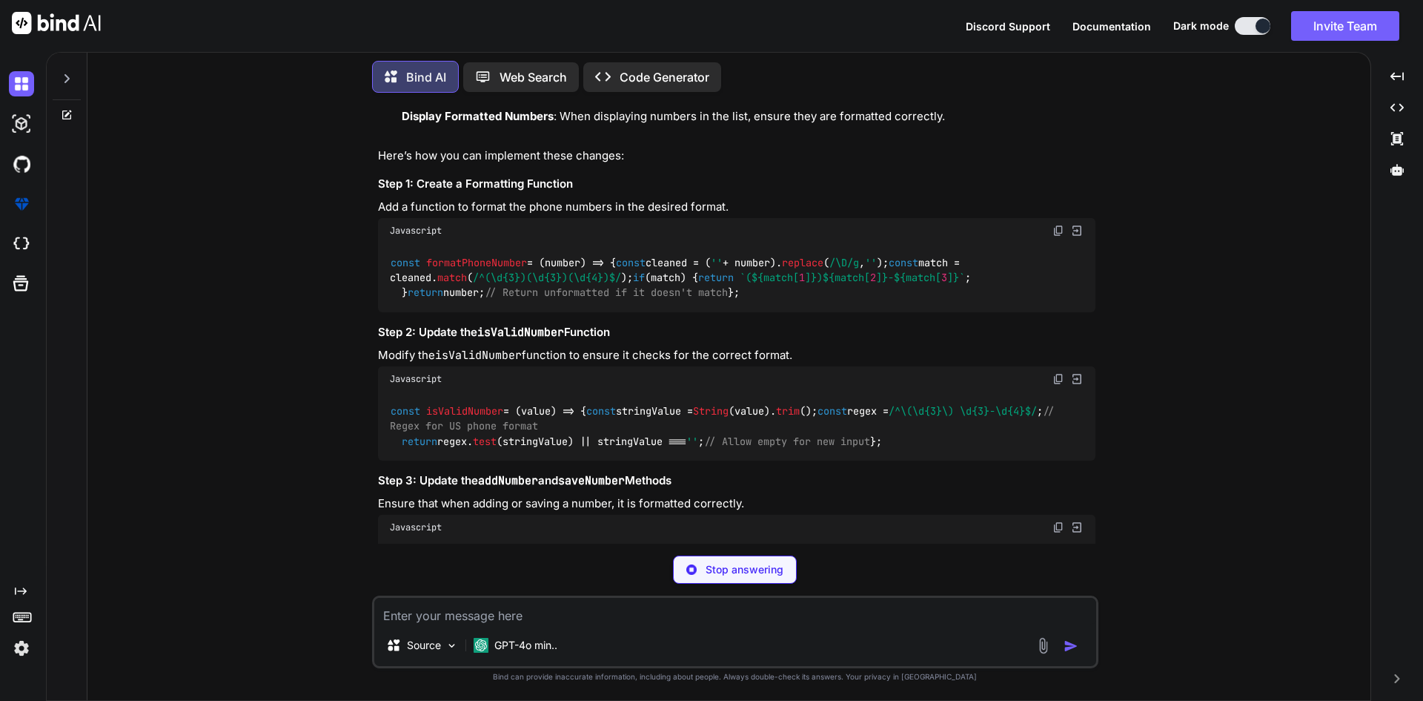
click at [488, 256] on span "formatPhoneNumber" at bounding box center [476, 262] width 101 height 13
copy code "formatPhoneNumber"
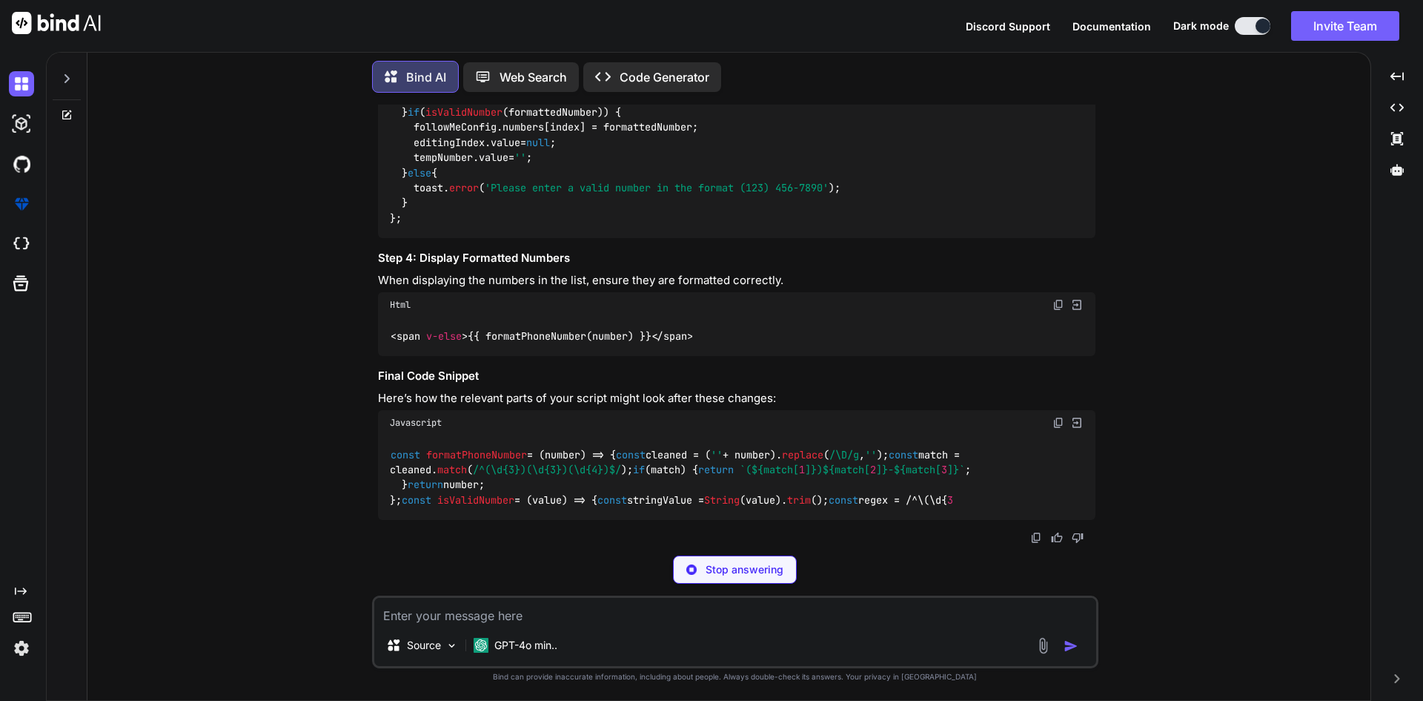
scroll to position [2002, 0]
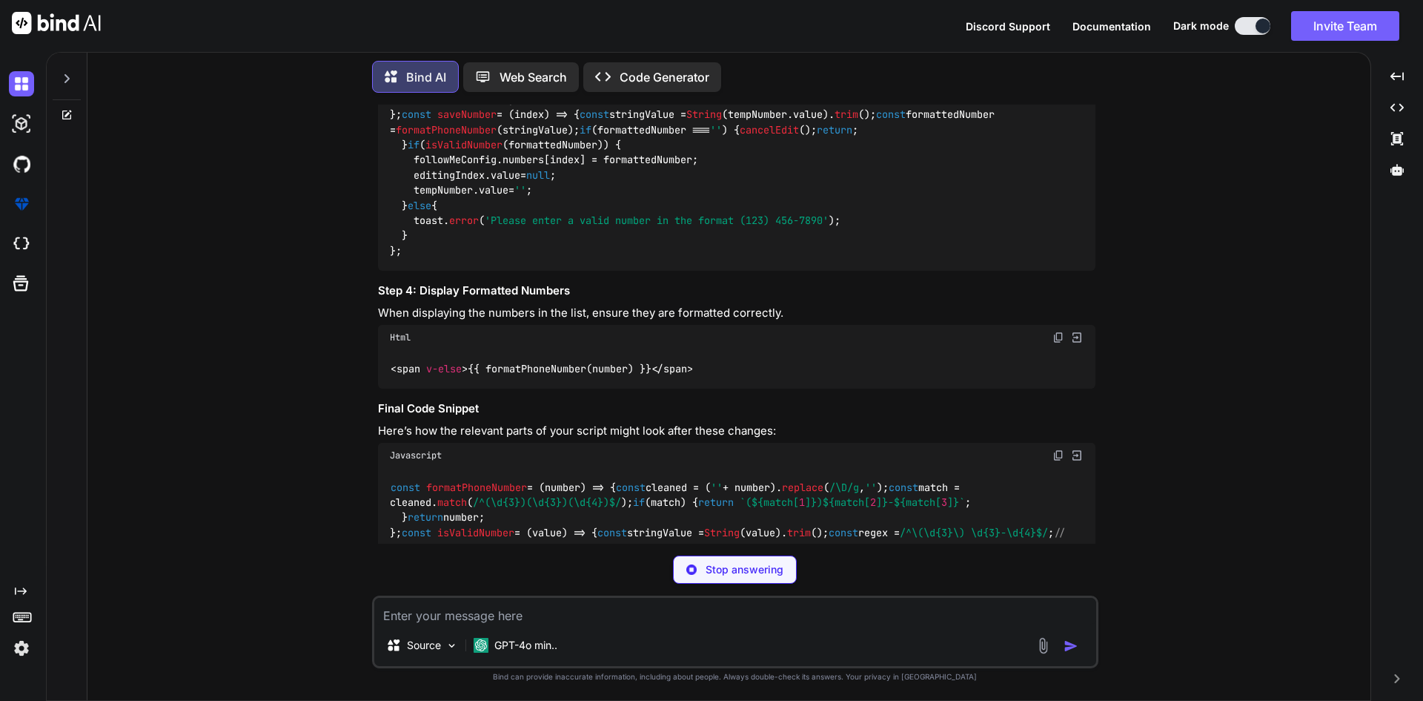
click at [497, 136] on span "formatPhoneNumber" at bounding box center [446, 129] width 101 height 13
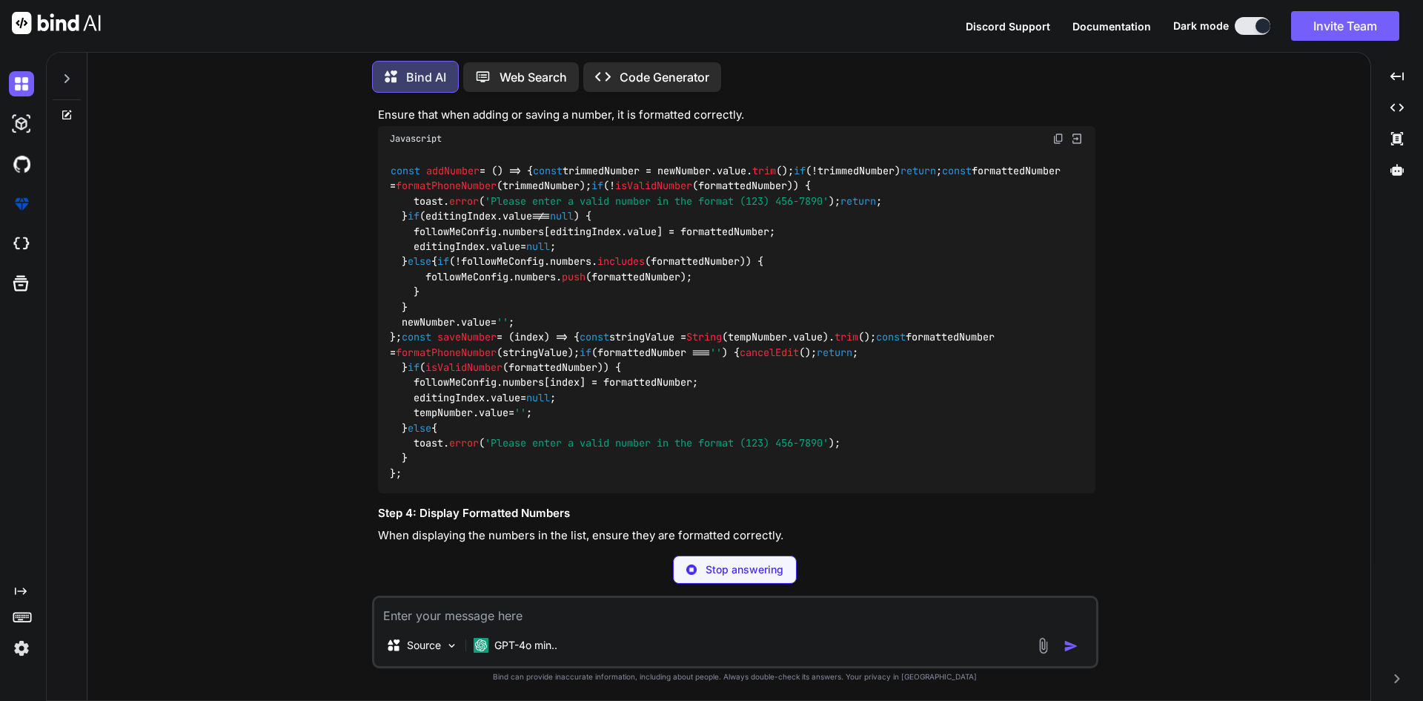
scroll to position [1631, 0]
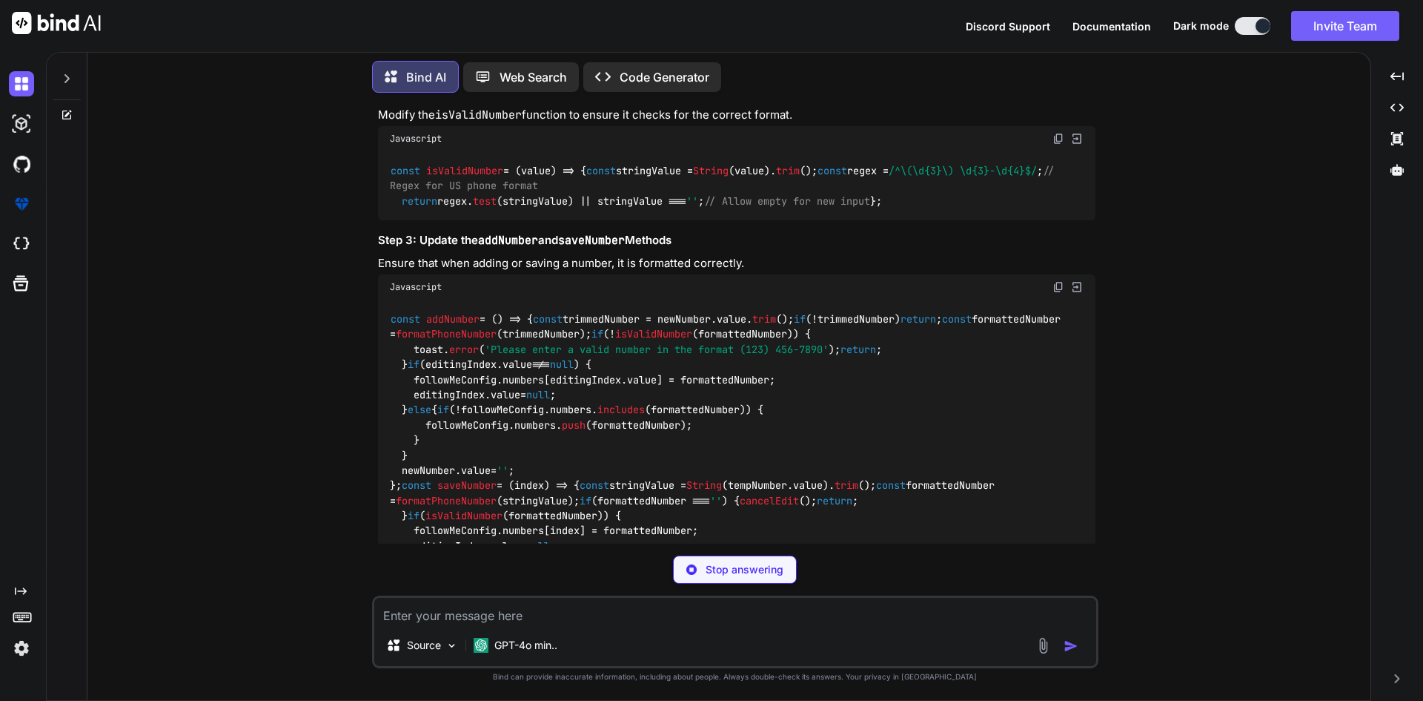
click at [464, 219] on div "const isValidNumber = ( value ) => { const stringValue = String (value). trim (…" at bounding box center [737, 185] width 718 height 69
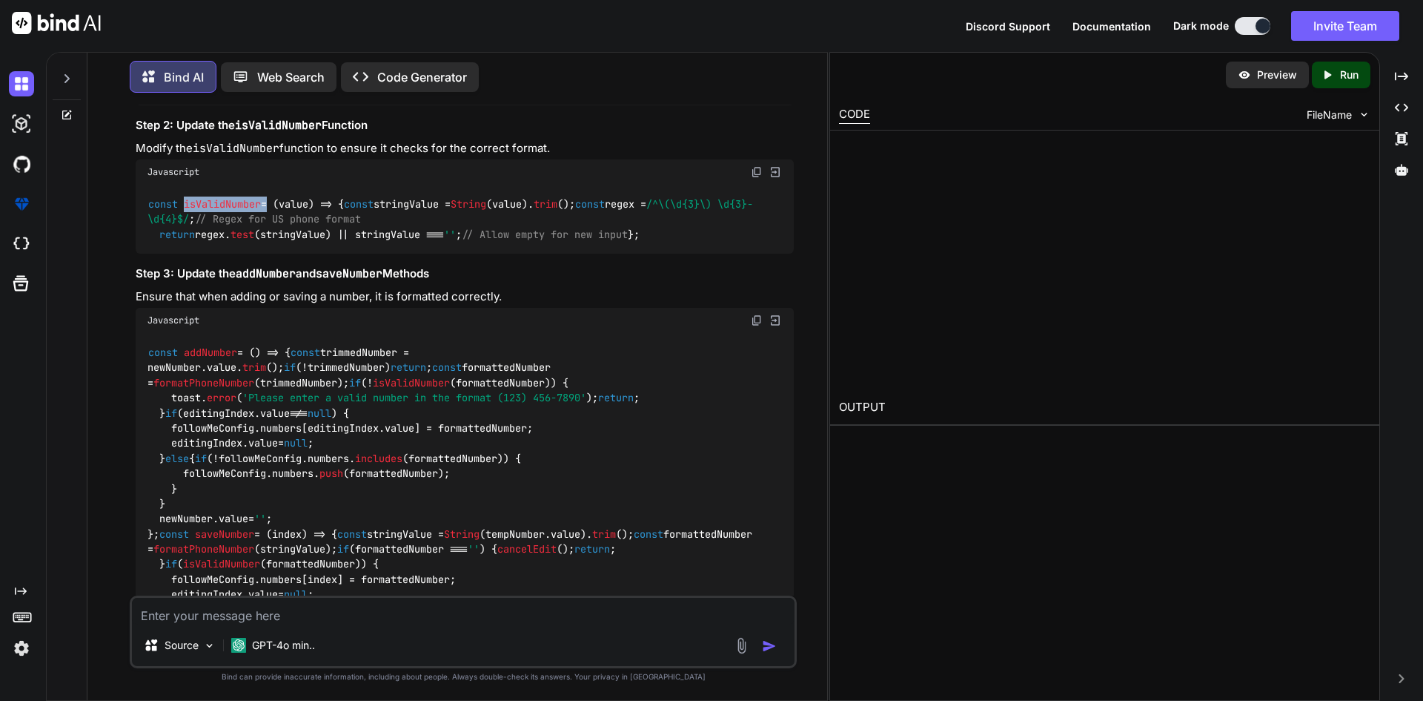
copy code "isValidNumber"
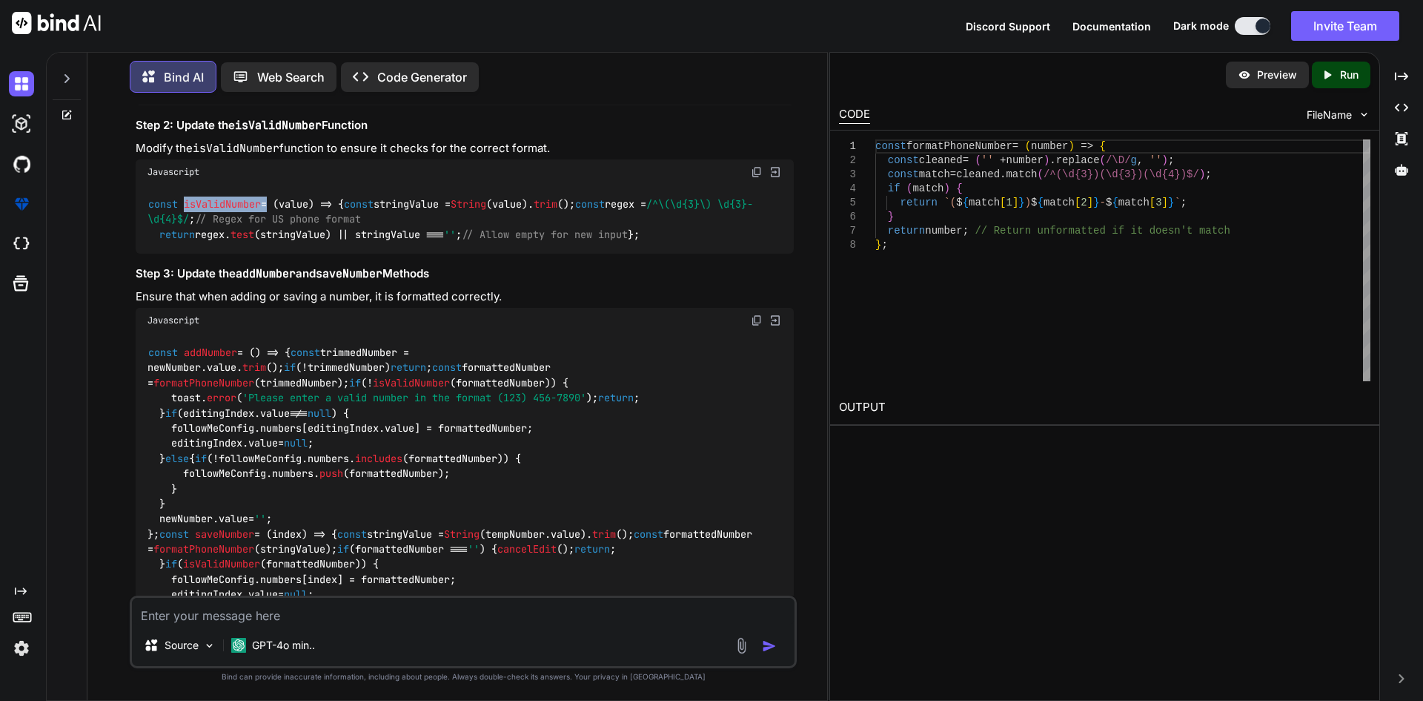
click at [237, 211] on span "isValidNumber" at bounding box center [222, 203] width 77 height 13
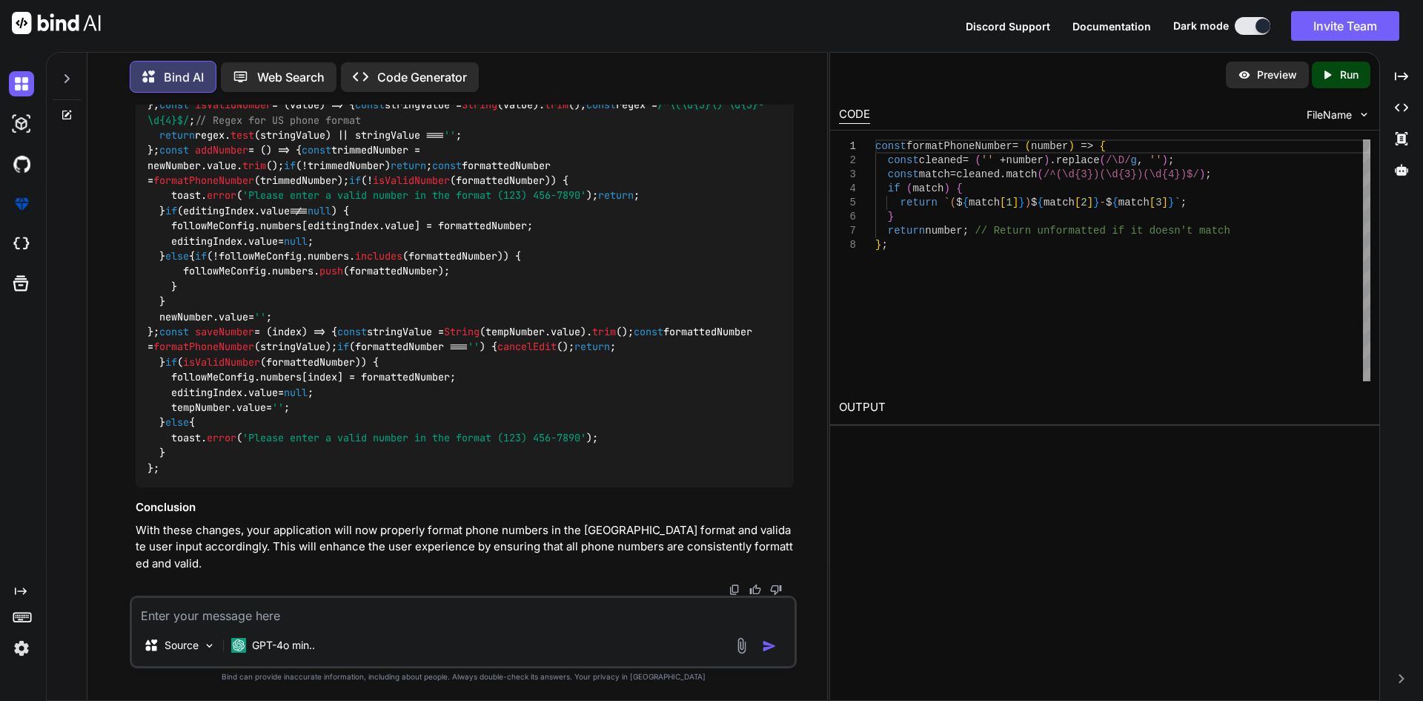
scroll to position [3251, 0]
click at [225, 599] on textarea at bounding box center [463, 610] width 663 height 27
type textarea "i need usa numbers only display in input fields for api i need to send without …"
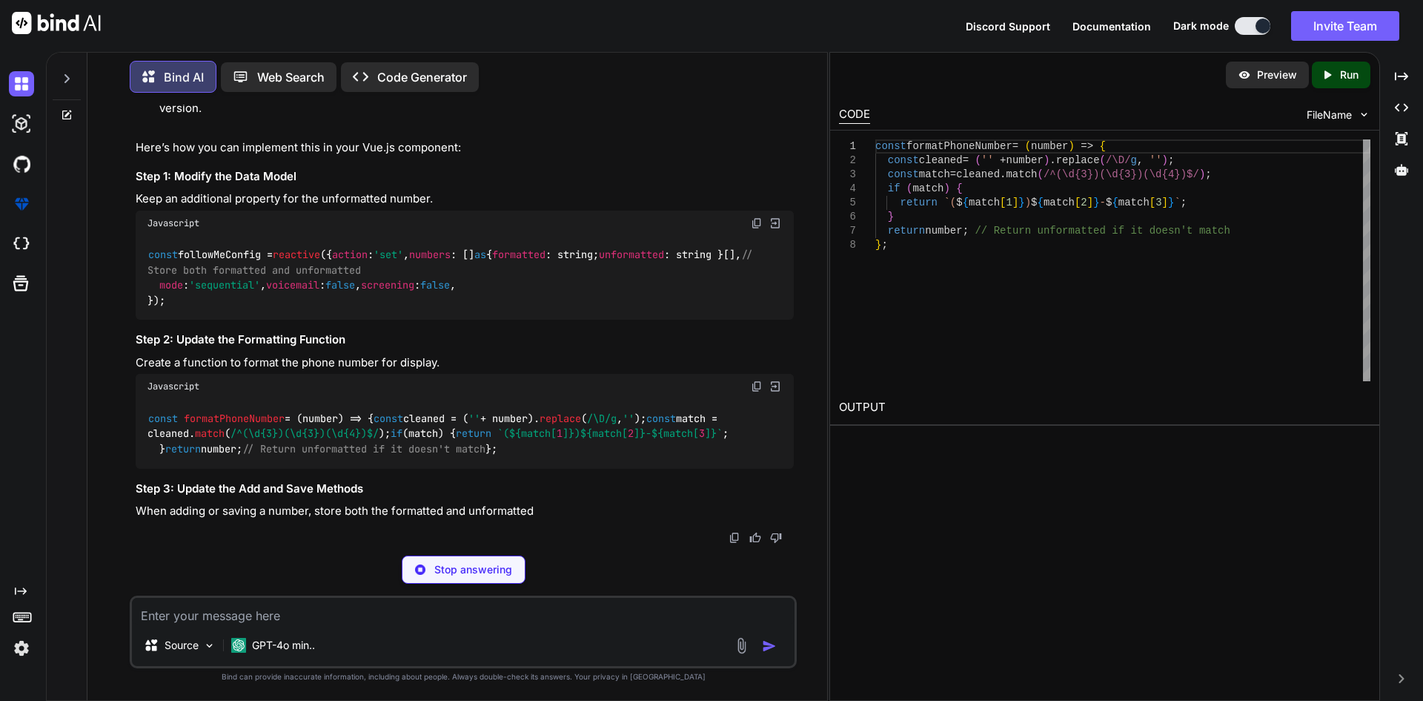
scroll to position [4135, 0]
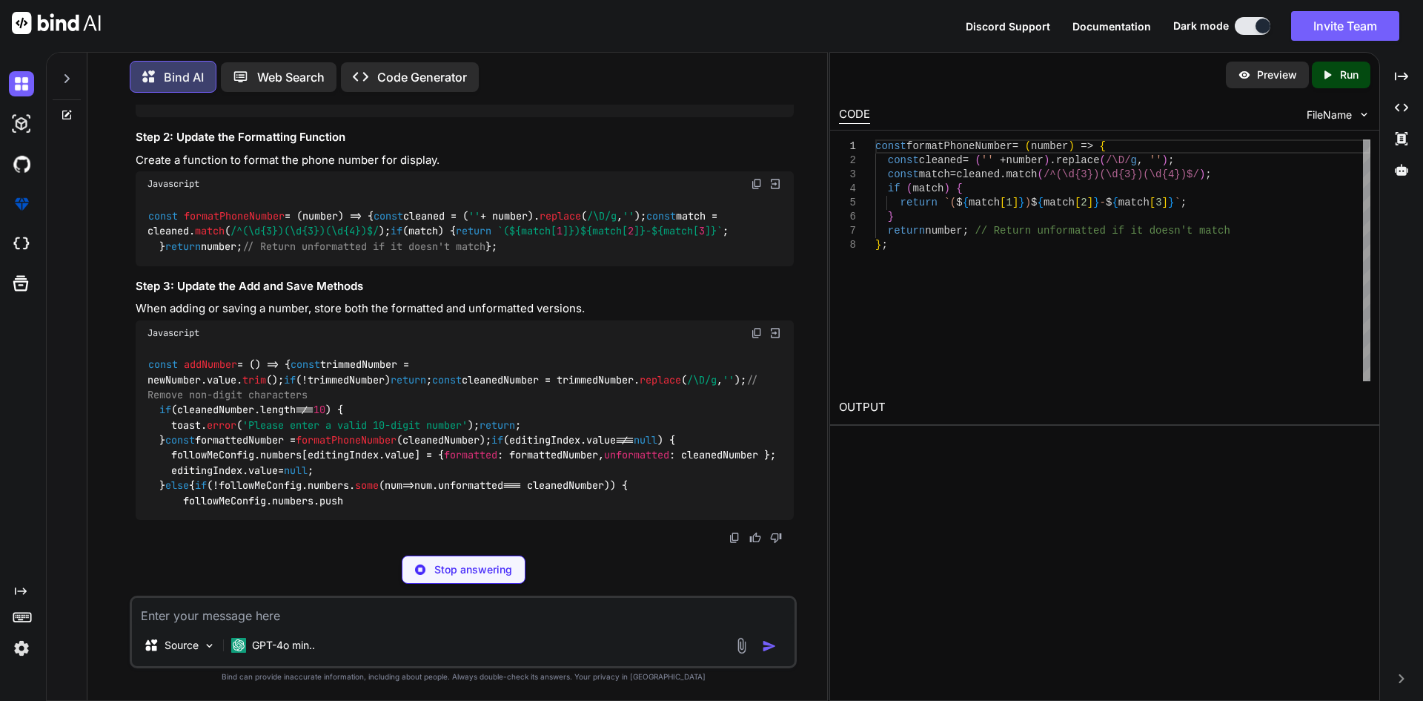
click at [409, 59] on span "numbers" at bounding box center [430, 52] width 42 height 13
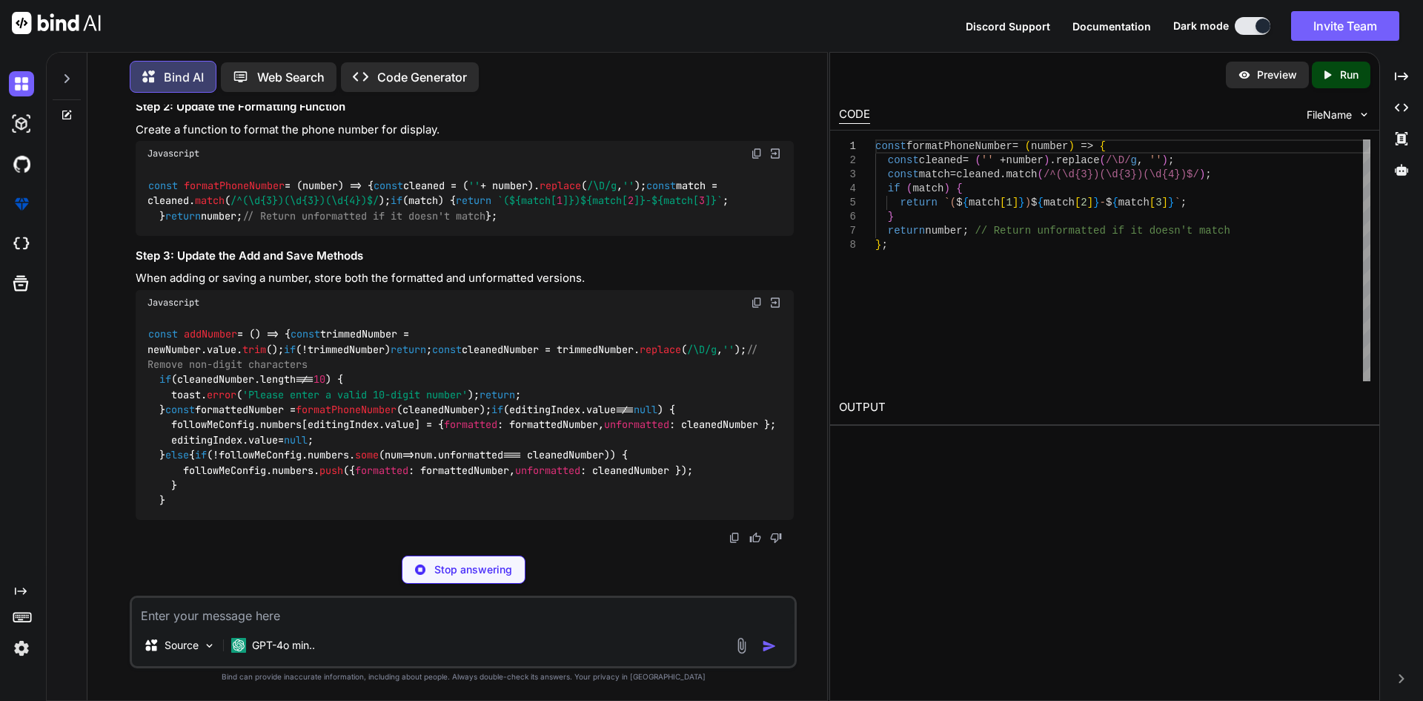
click at [409, 29] on span "numbers" at bounding box center [430, 22] width 42 height 13
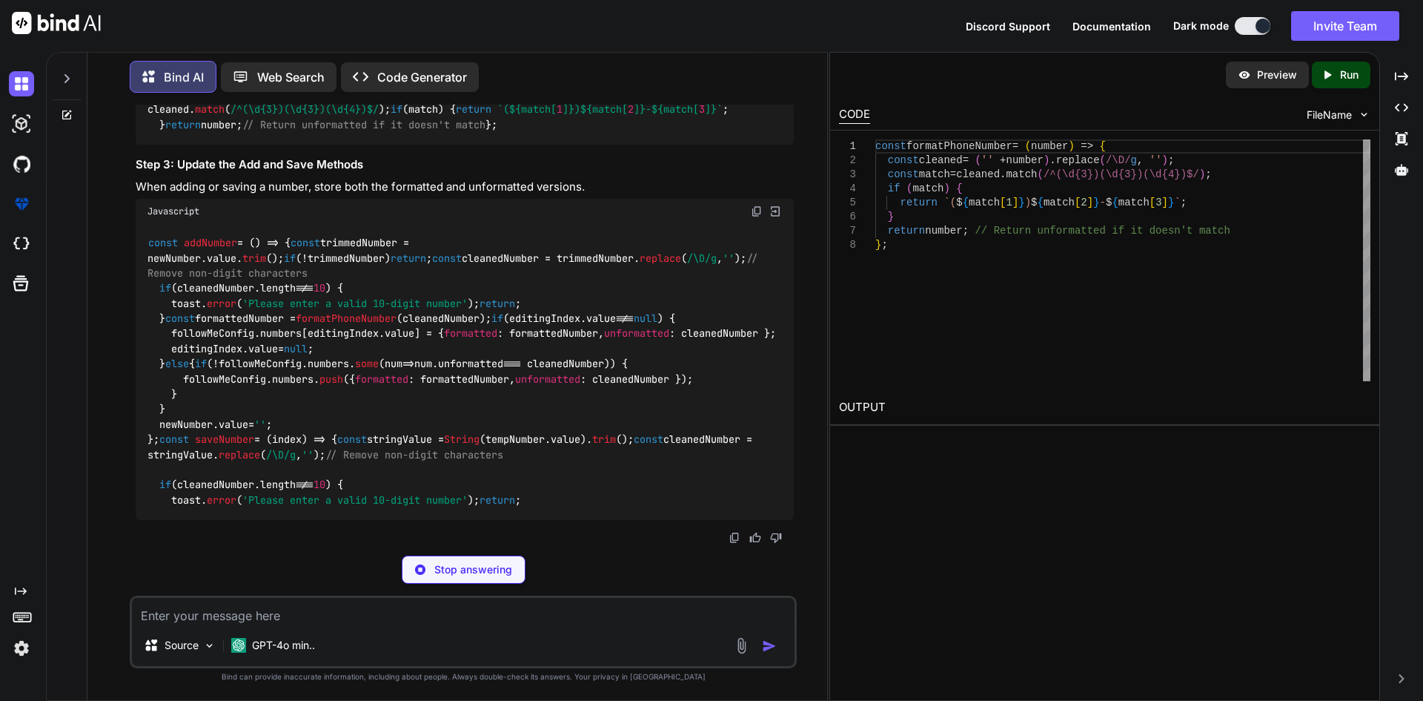
copy code "followMeConfig"
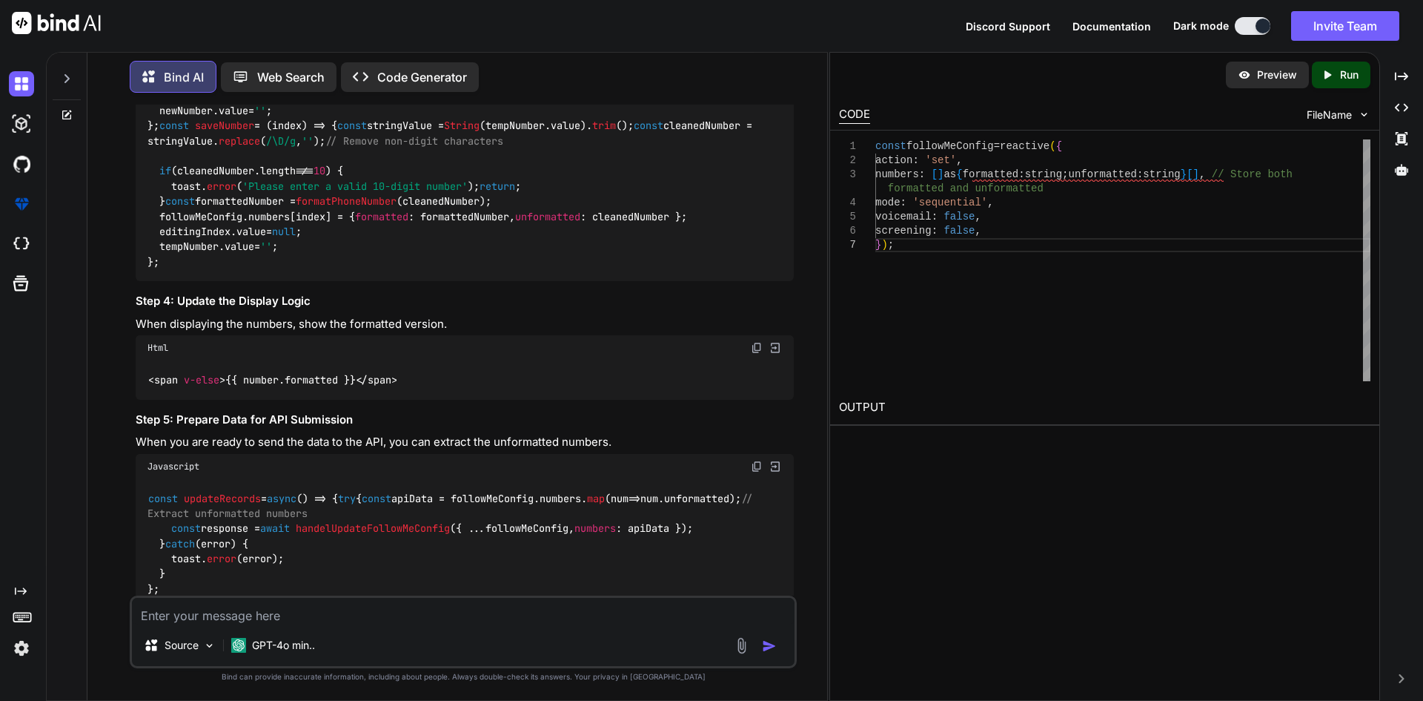
scroll to position [4061, 0]
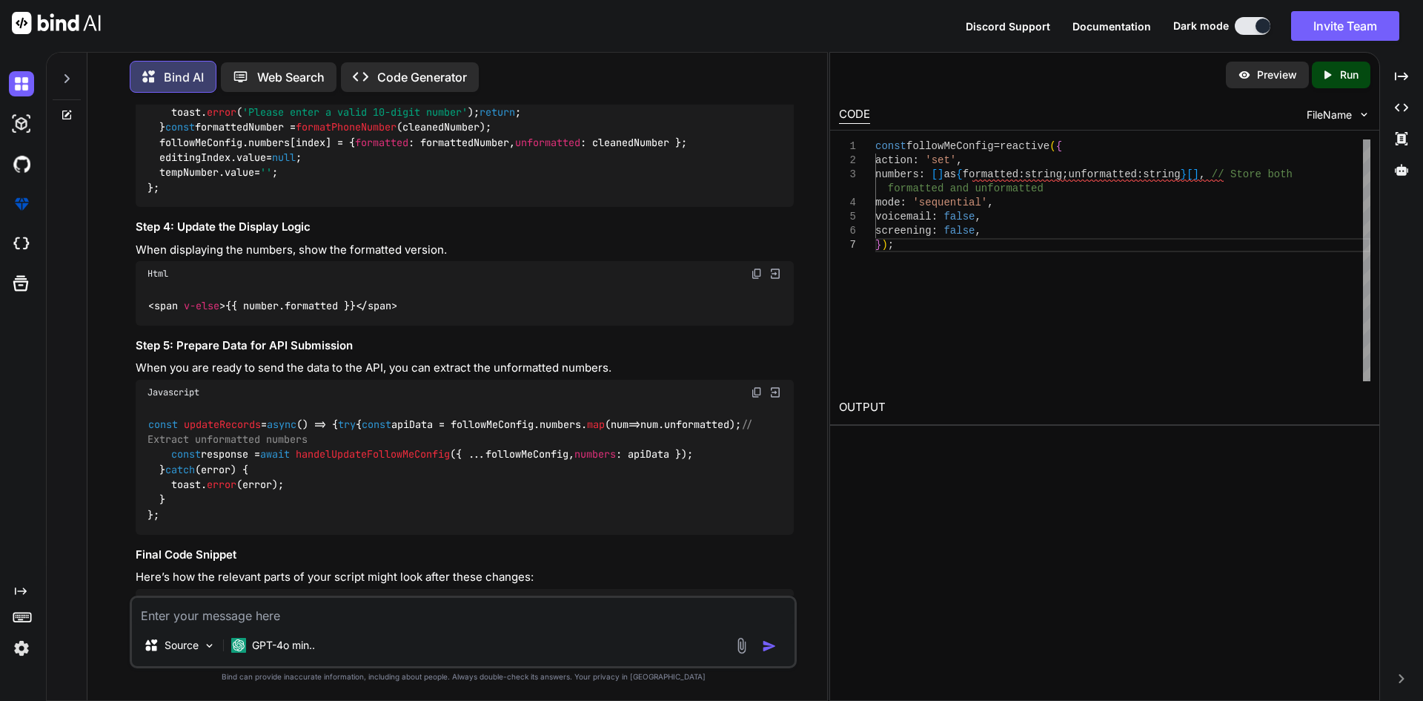
copy code "const formatPhoneNumber = ( number ) => { const cleaned = ( '' + number). repla…"
drag, startPoint x: 165, startPoint y: 534, endPoint x: 146, endPoint y: 425, distance: 111.4
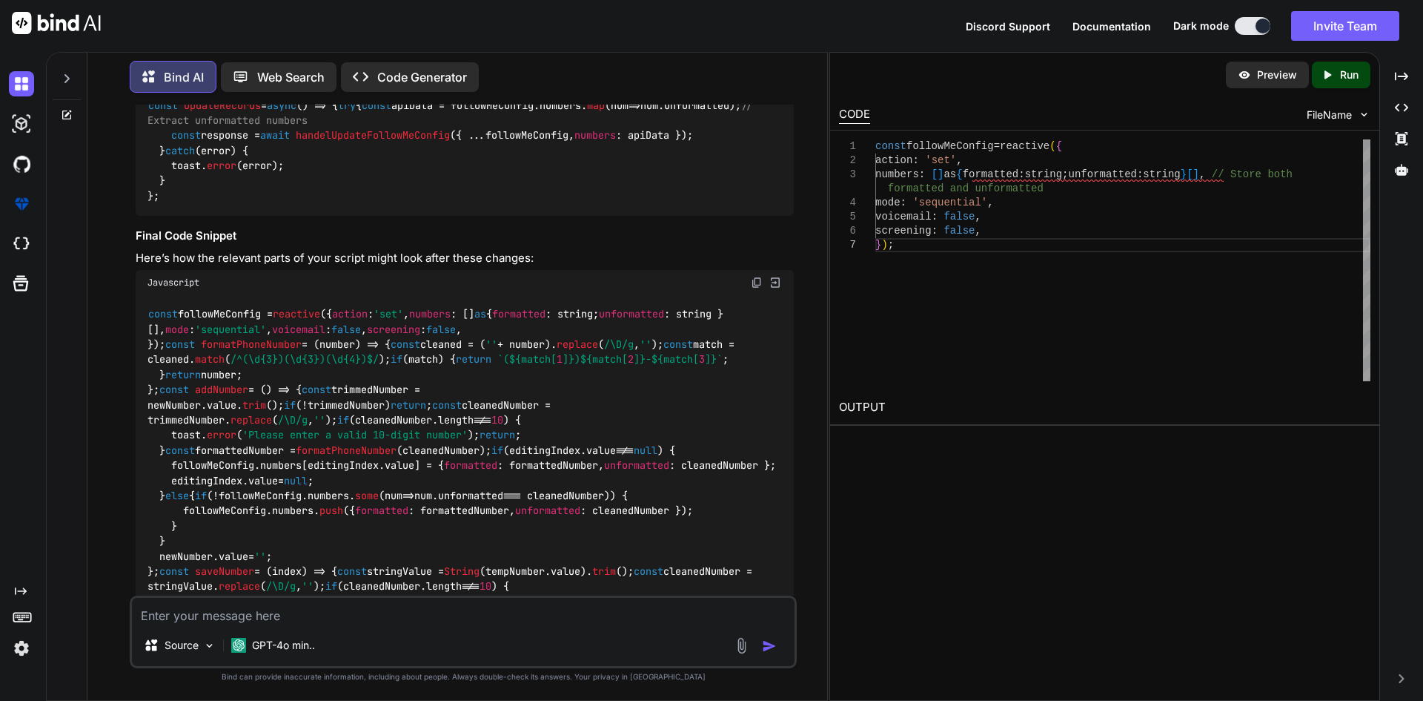
scroll to position [4528, 0]
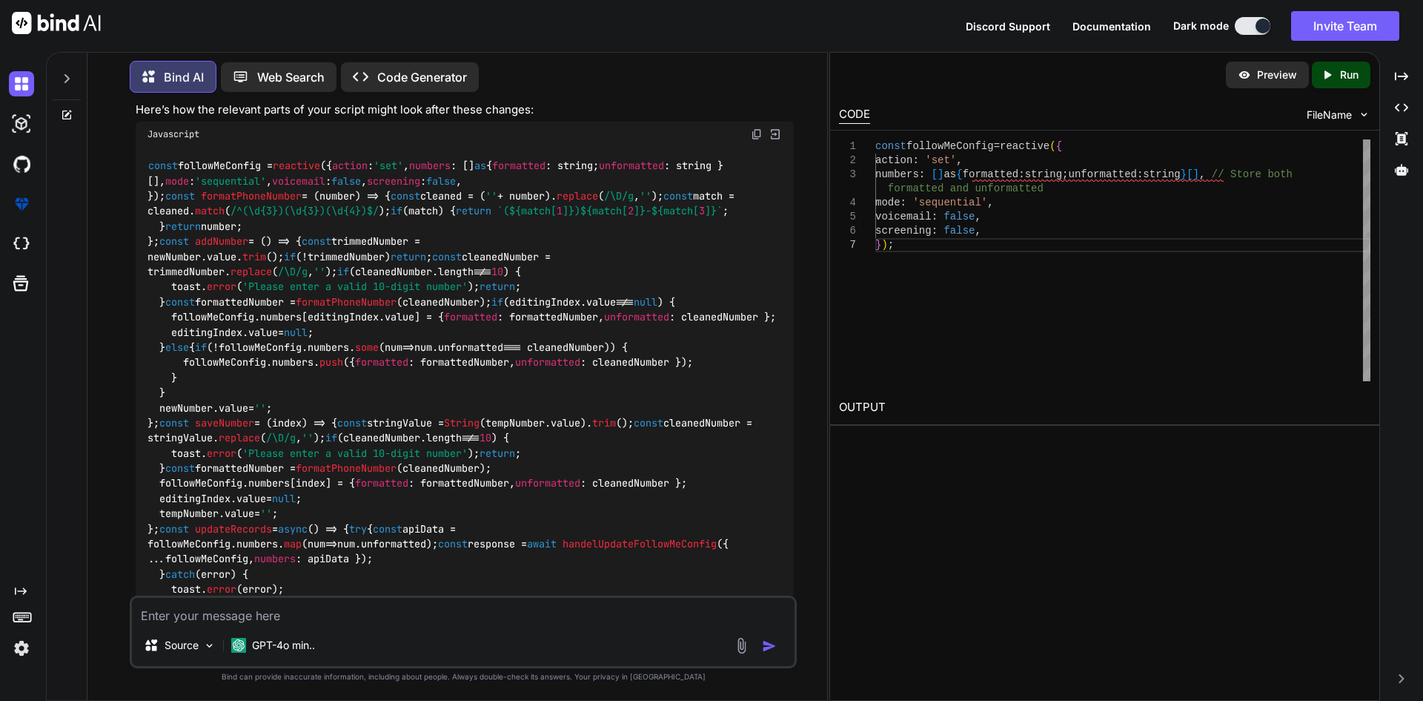
copy code "formattedNumber"
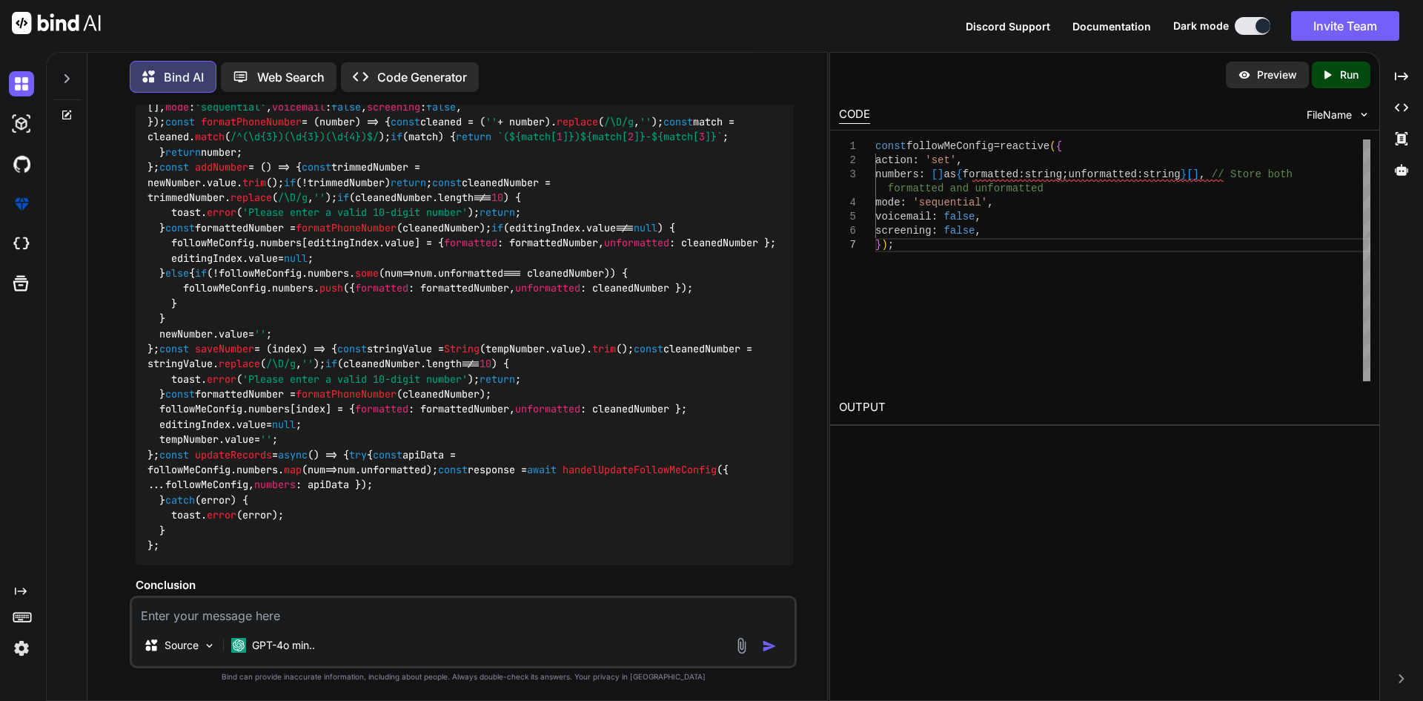
scroll to position [4454, 0]
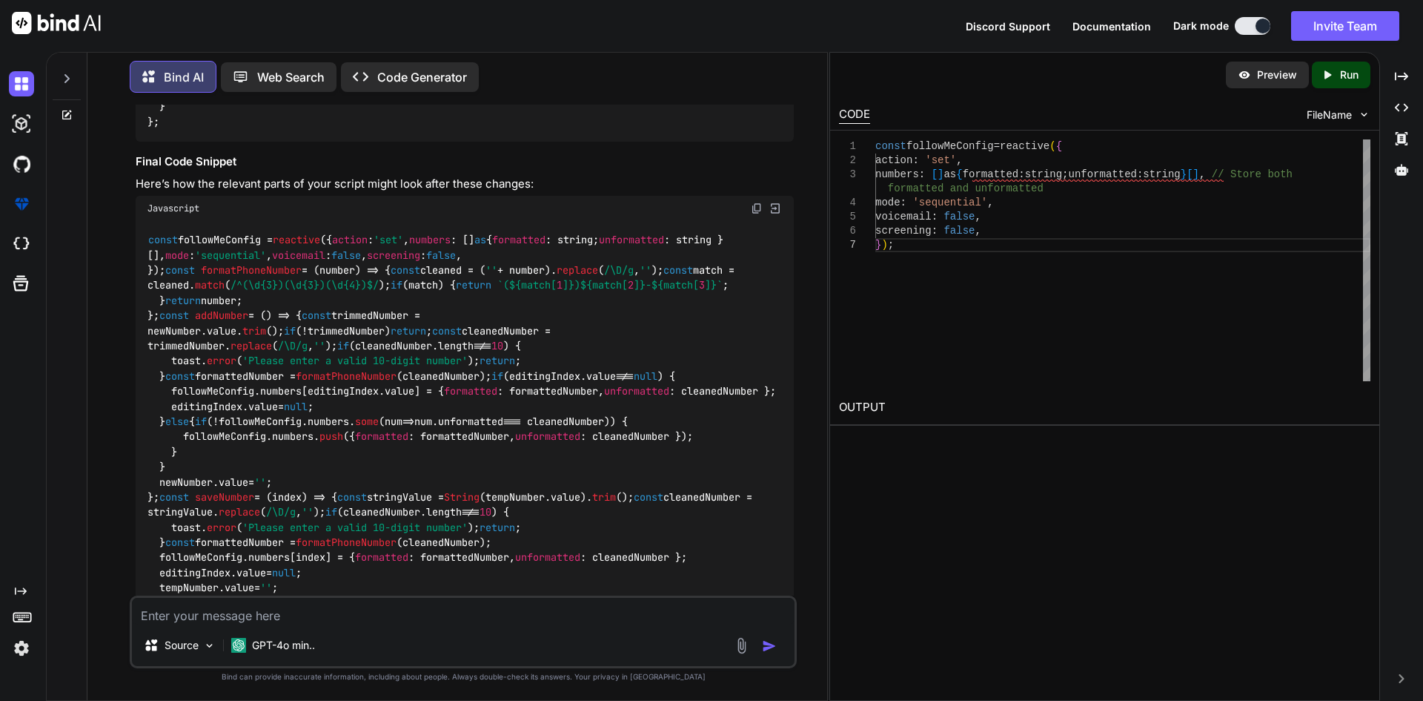
drag, startPoint x: 157, startPoint y: 426, endPoint x: 506, endPoint y: 425, distance: 349.2
copy code "const formattedNumber = formatPhoneNumber (cleanedNumber);"
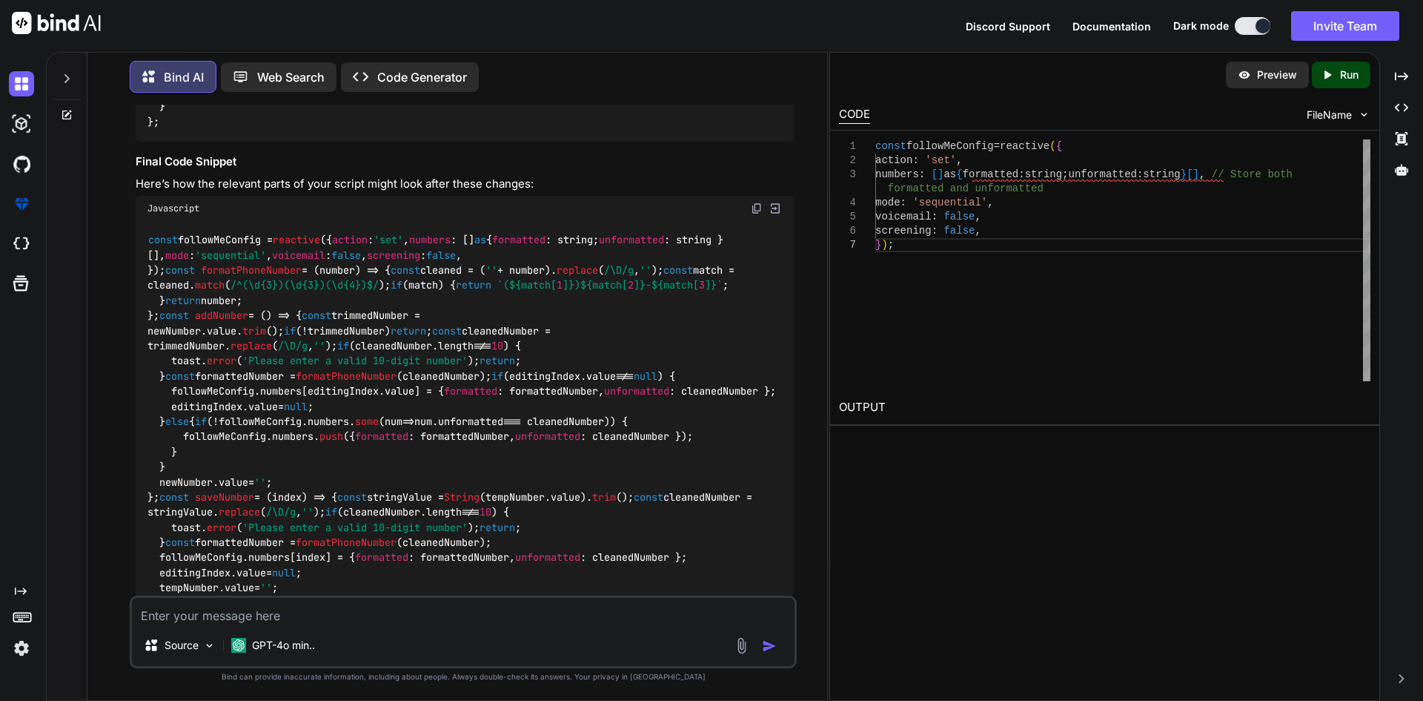
copy code "addNumber"
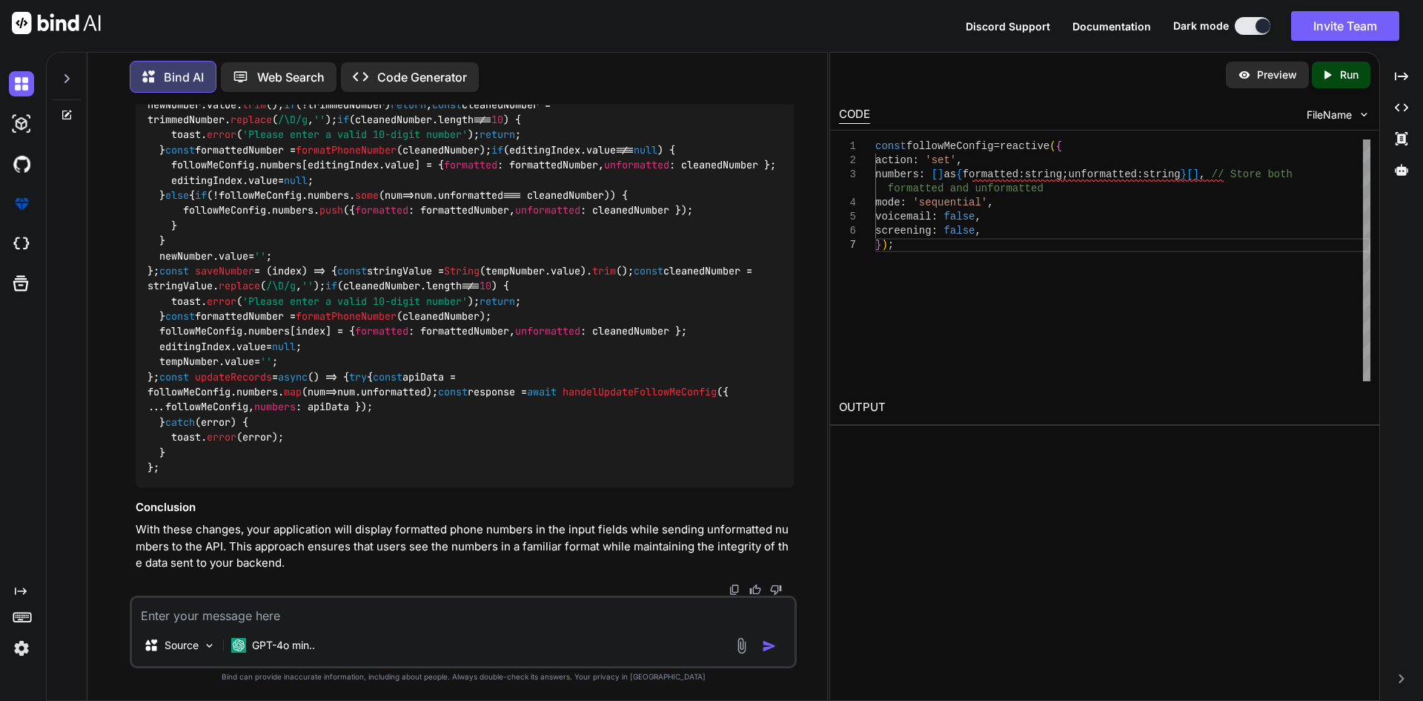
scroll to position [6141, 0]
click at [537, 452] on div "const followMeConfig = reactive ({ action : 'set' , numbers : [] as { formatted…" at bounding box center [465, 241] width 658 height 492
click at [426, 398] on span "unformatted" at bounding box center [393, 391] width 65 height 13
copy span "unformatted"
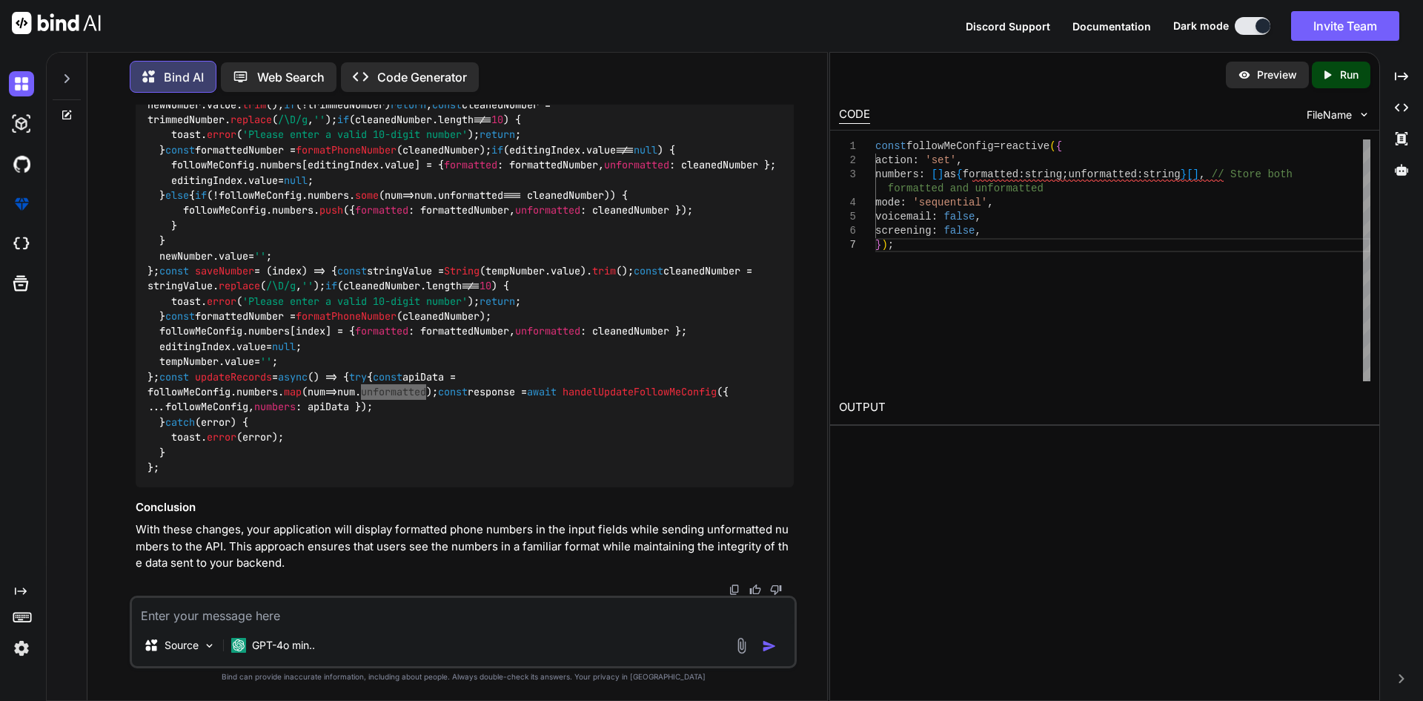
scroll to position [5696, 0]
copy code "onst formattedNumber = formatPhoneNumber (cleanedNumber);"
drag, startPoint x: 163, startPoint y: 460, endPoint x: 566, endPoint y: 456, distance: 402.5
click at [566, 457] on div "const followMeConfig = reactive ({ action : 'set' , numbers : [] as { formatted…" at bounding box center [465, 241] width 658 height 492
click at [450, 456] on code "const followMeConfig = reactive ({ action : 'set' , numbers : [] as { formatted…" at bounding box center [462, 240] width 629 height 469
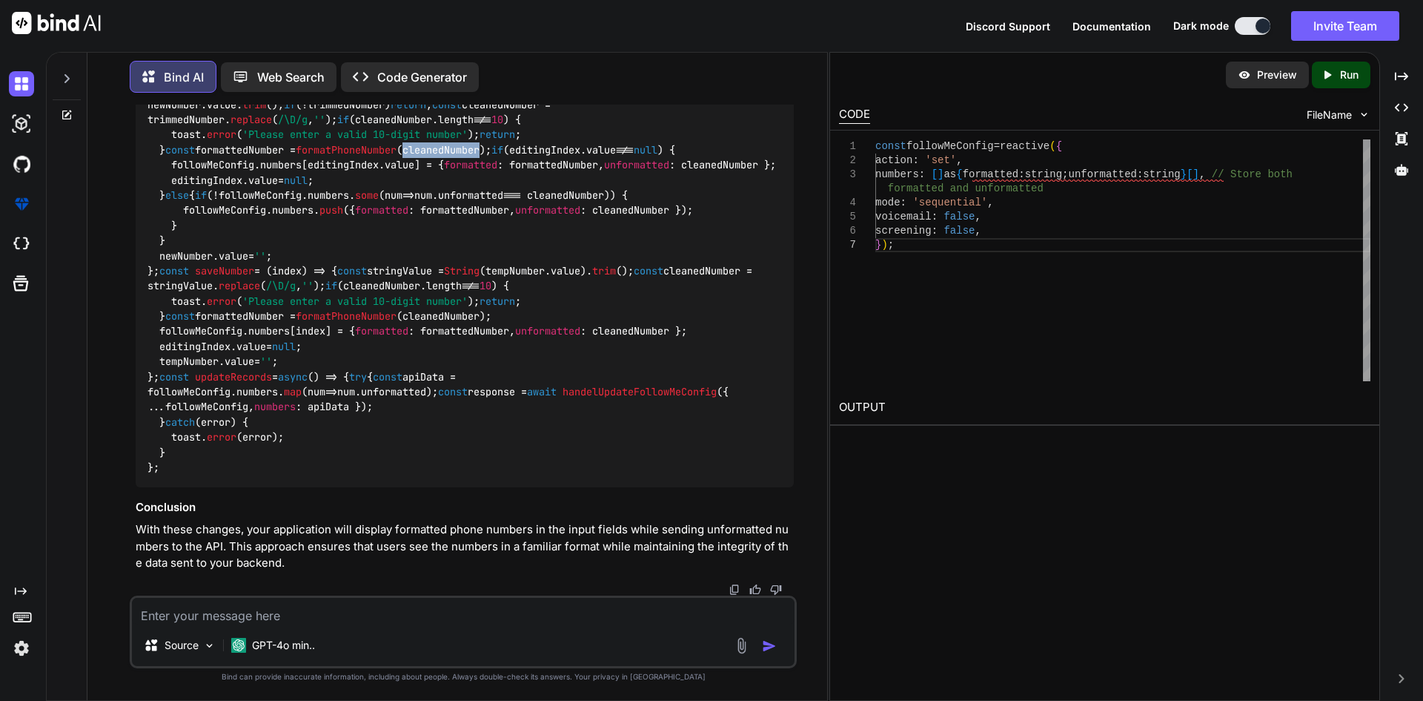
click at [450, 456] on code "const followMeConfig = reactive ({ action : 'set' , numbers : [] as { formatted…" at bounding box center [462, 240] width 629 height 469
click at [261, 365] on code "const followMeConfig = reactive ({ action : 'set' , numbers : [] as { formatted…" at bounding box center [462, 240] width 629 height 469
click at [263, 615] on textarea at bounding box center [463, 610] width 663 height 27
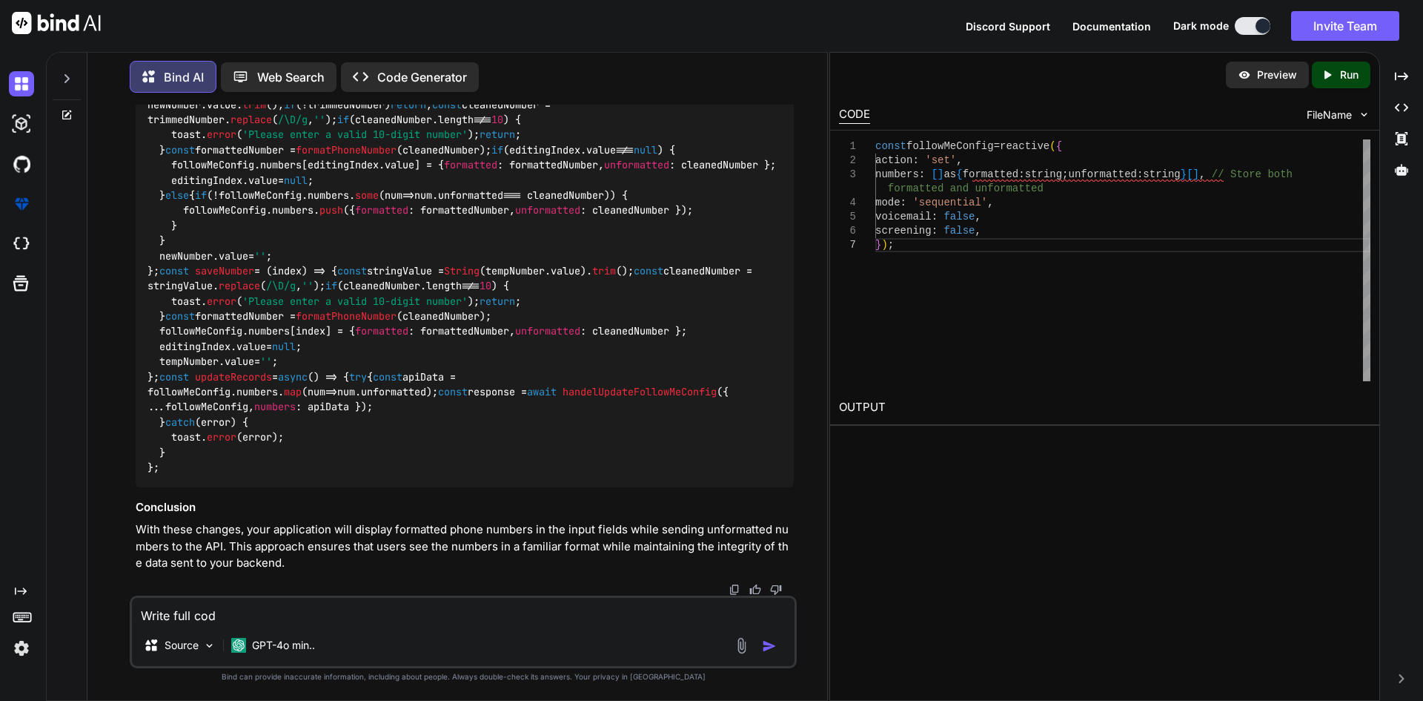
type textarea "Write full code"
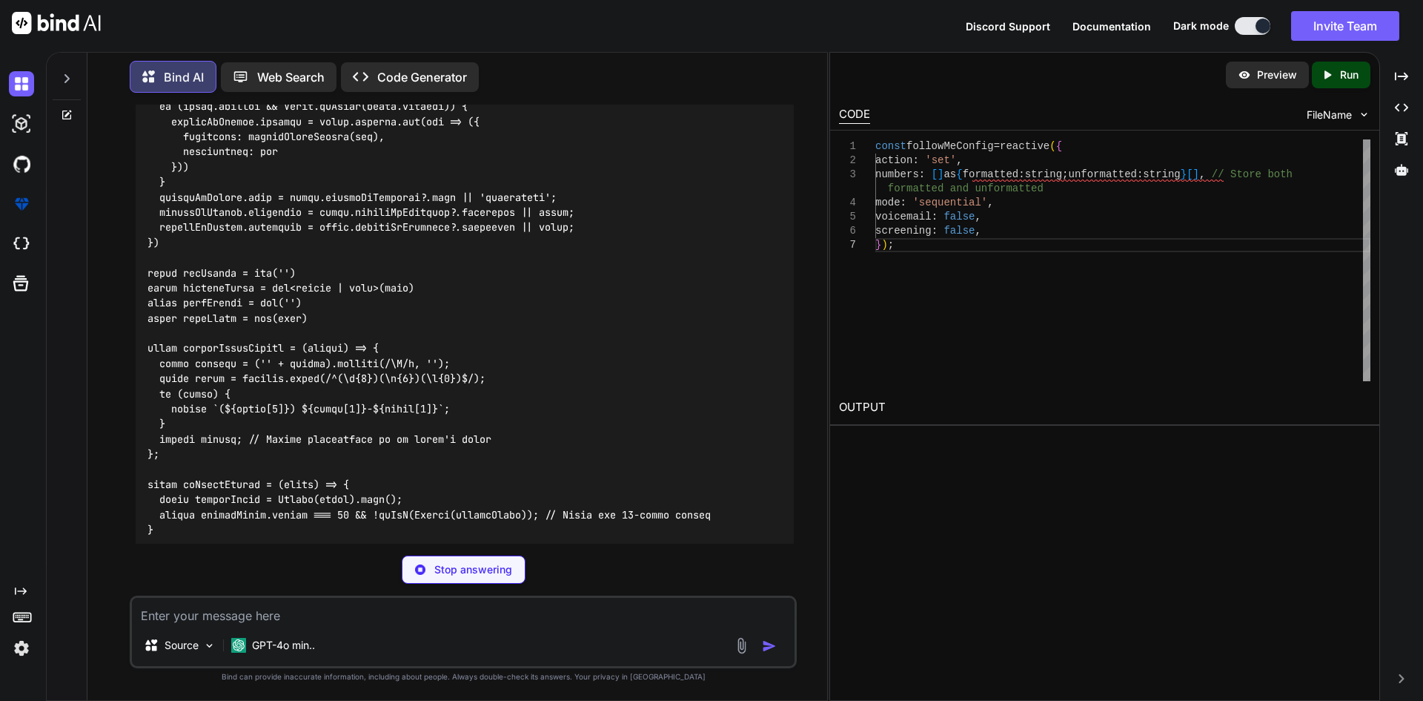
scroll to position [6695, 0]
